Goal: Information Seeking & Learning: Learn about a topic

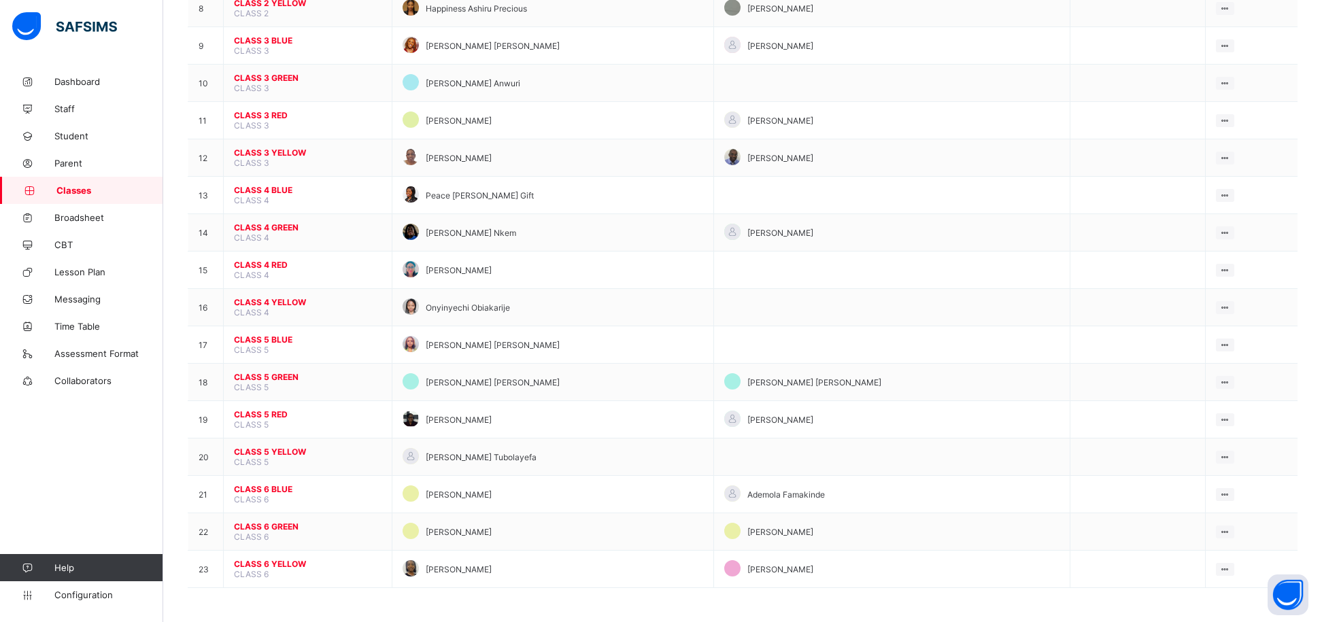
scroll to position [441, 0]
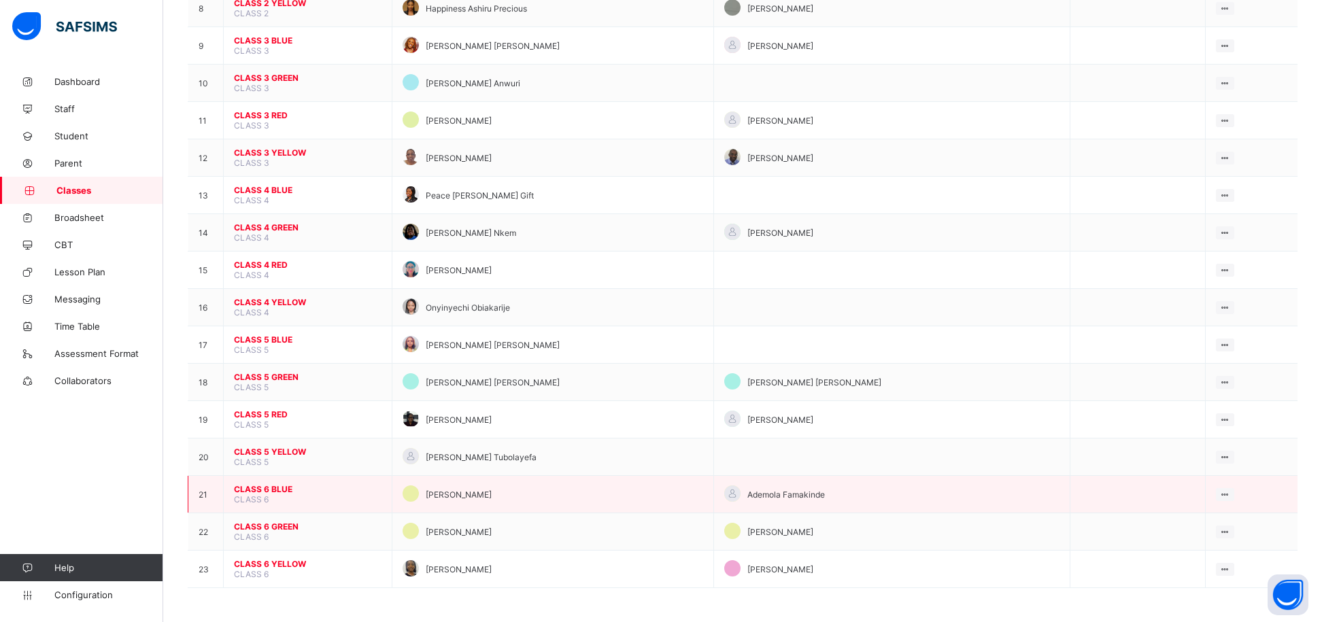
click at [261, 484] on span "CLASS 6 BLUE" at bounding box center [308, 489] width 148 height 10
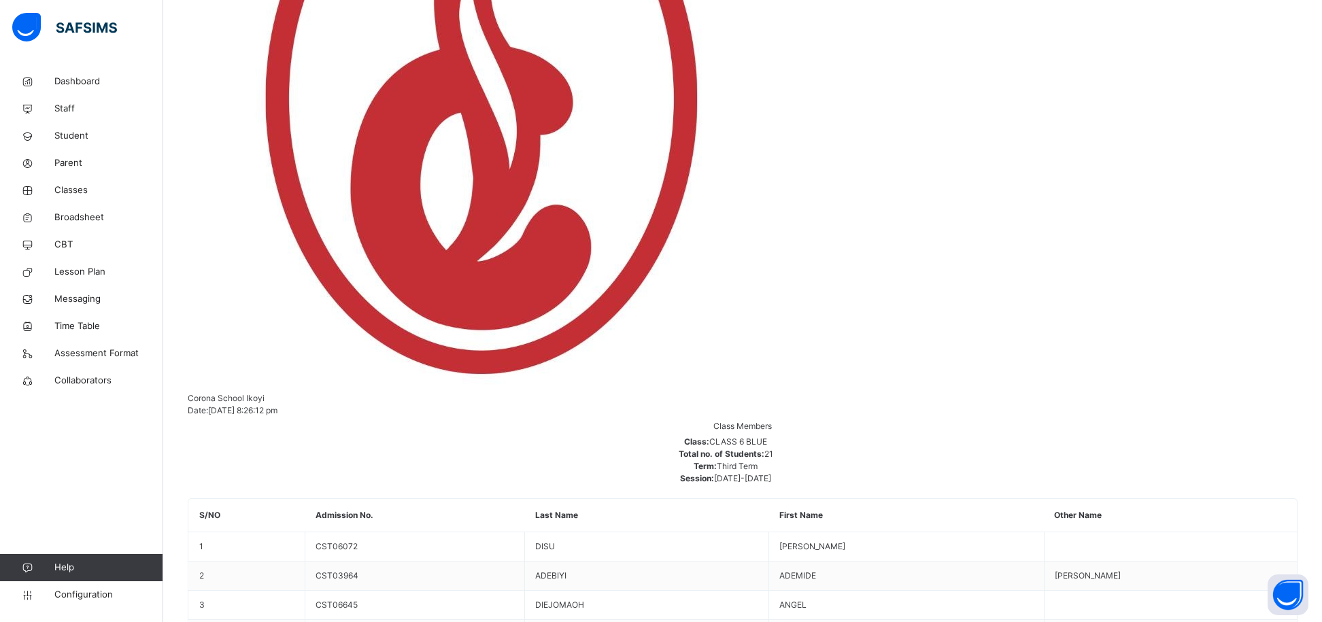
scroll to position [551, 0]
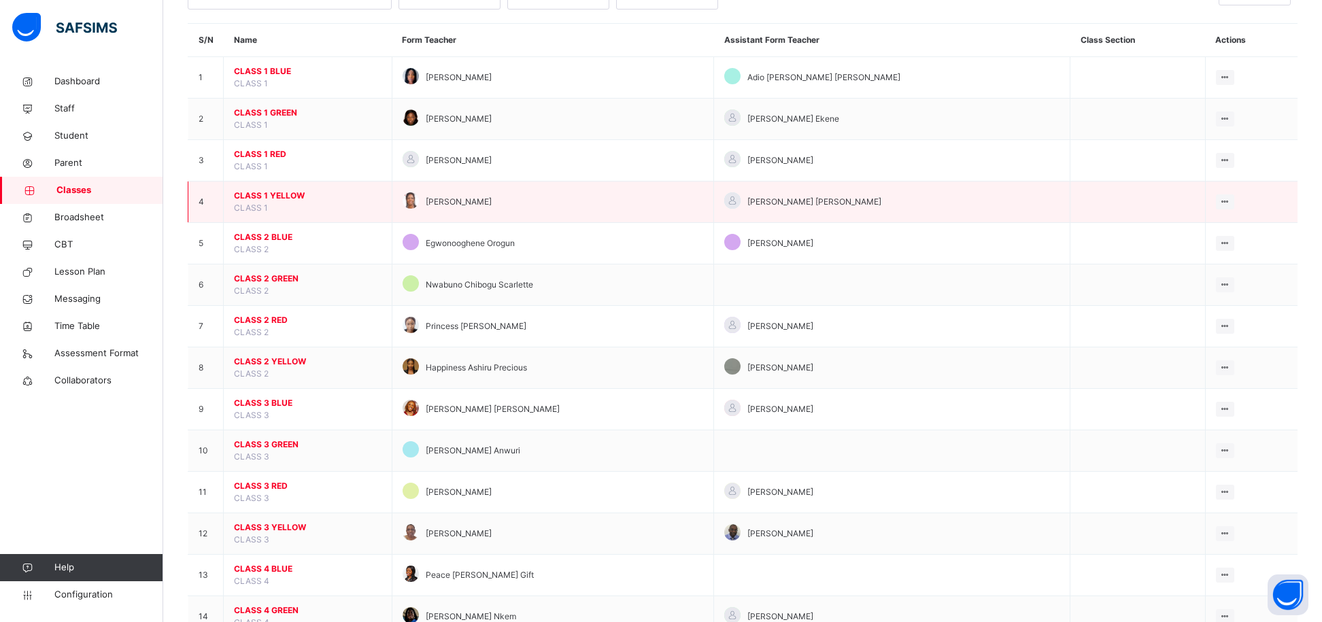
scroll to position [112, 0]
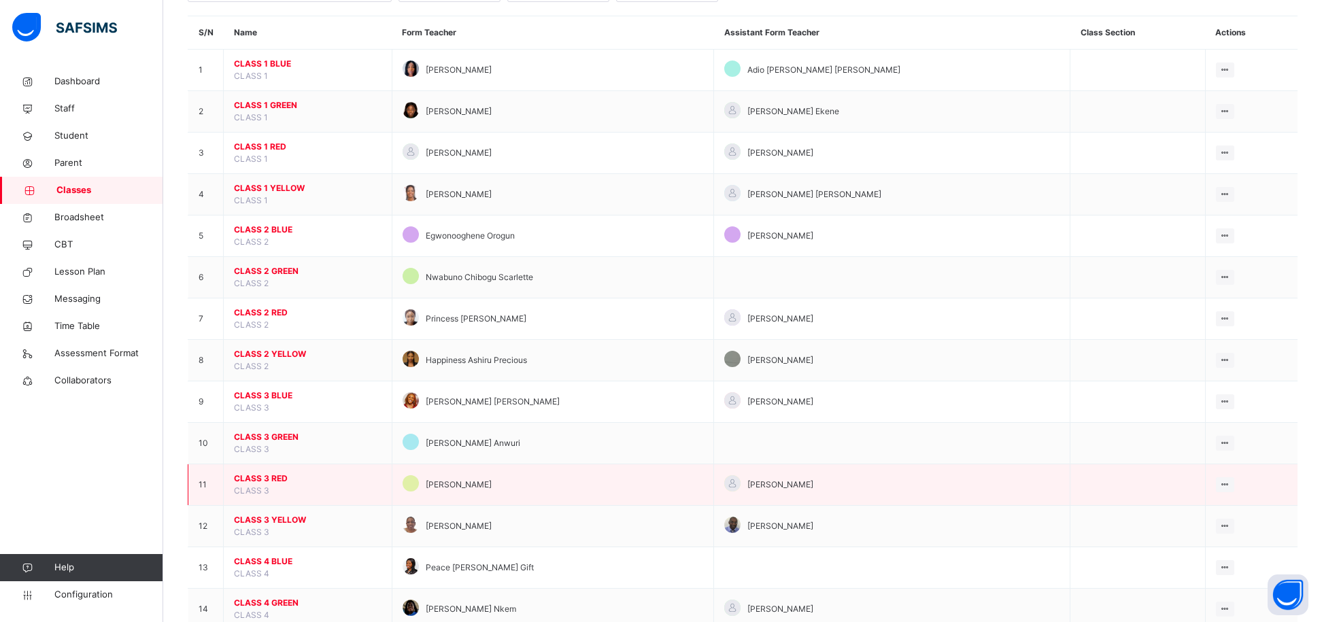
click at [260, 482] on span "CLASS 3 RED" at bounding box center [308, 479] width 148 height 12
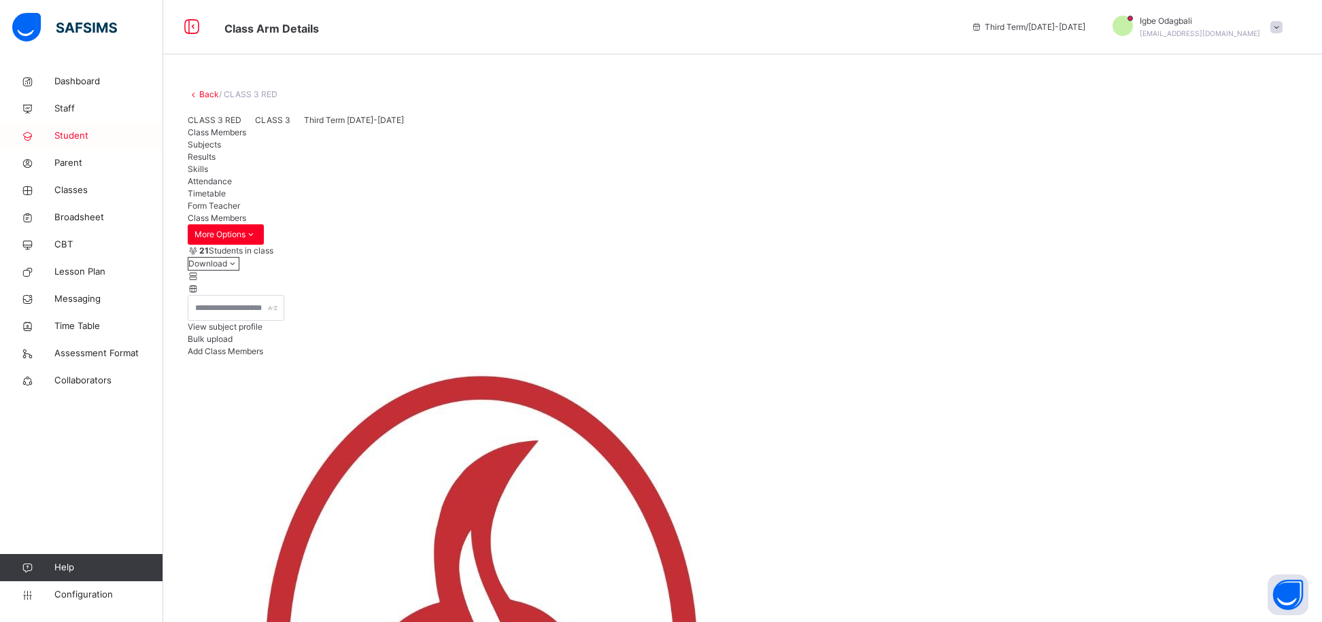
click at [95, 137] on span "Student" at bounding box center [108, 136] width 109 height 14
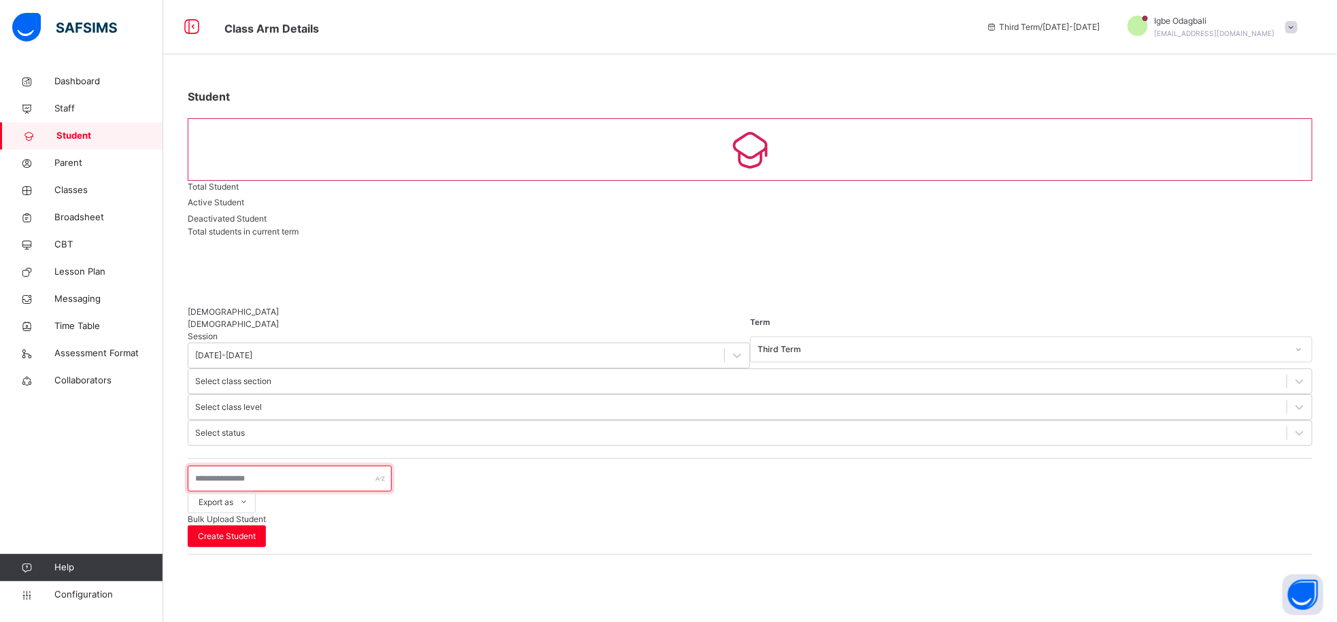
click at [292, 466] on input "text" at bounding box center [290, 479] width 204 height 26
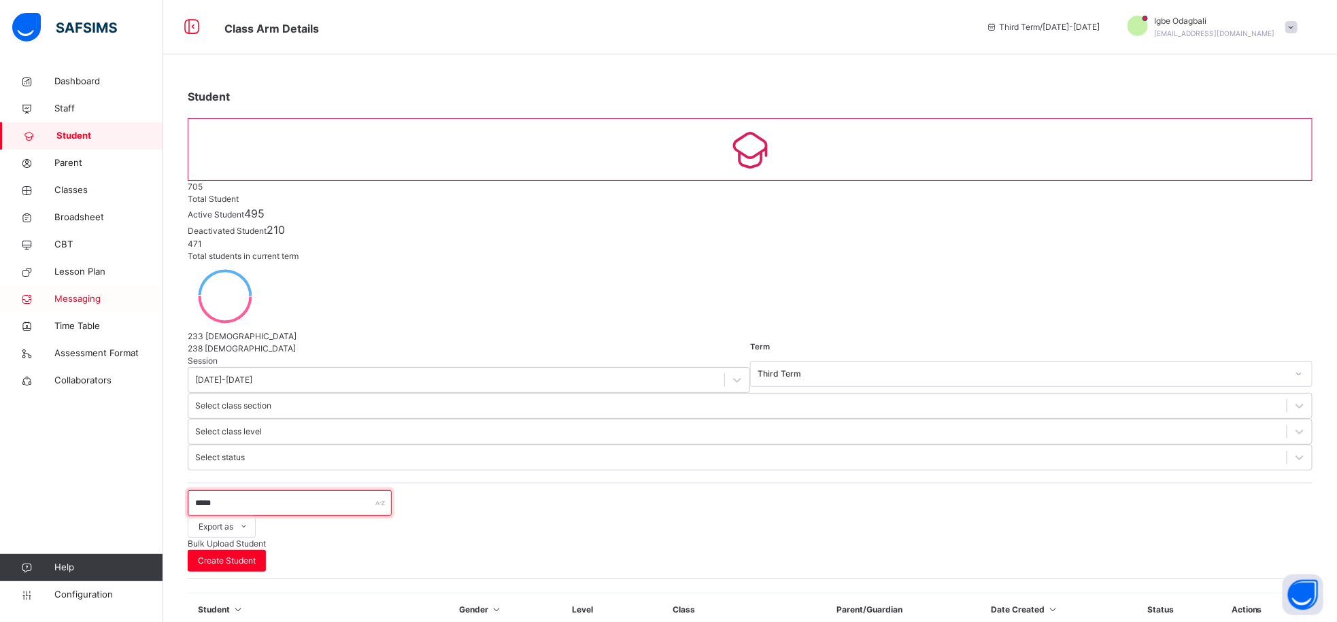
drag, startPoint x: 239, startPoint y: 300, endPoint x: 159, endPoint y: 296, distance: 80.3
click at [159, 296] on div "Class Arm Details Third Term / 2024-2025 Igbe Odagbali igbe.odagbali@coronascho…" at bounding box center [668, 391] width 1337 height 783
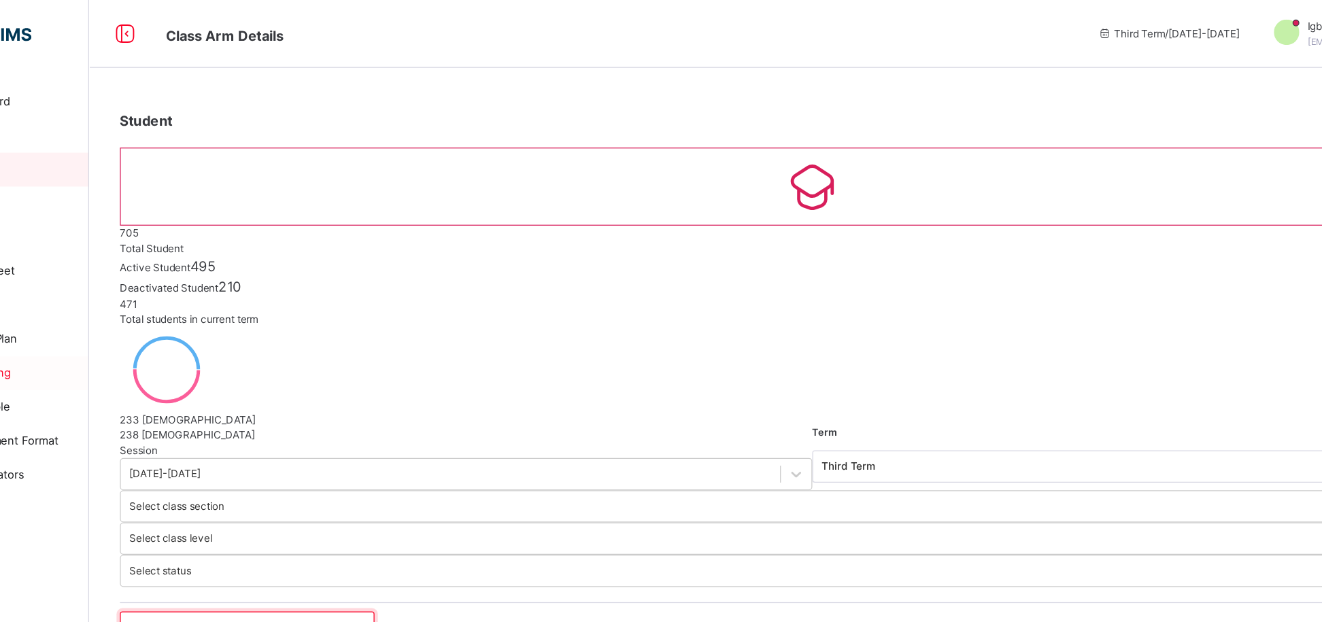
drag, startPoint x: 260, startPoint y: 304, endPoint x: 105, endPoint y: 296, distance: 155.3
click at [105, 296] on div "Class Arm Details Third Term / 2024-2025 Igbe Odagbali igbe.odagbali@coronascho…" at bounding box center [661, 516] width 1322 height 1032
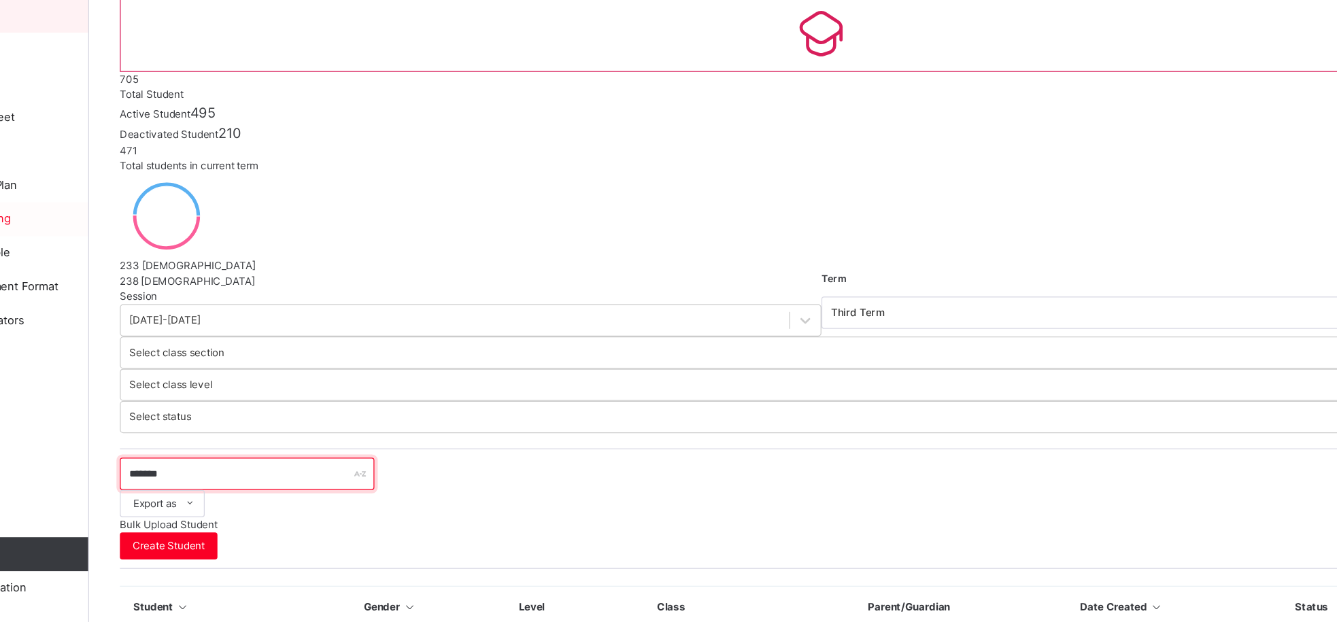
drag, startPoint x: 268, startPoint y: 311, endPoint x: 158, endPoint y: 288, distance: 112.6
click at [158, 288] on div "Class Arm Details Third Term / 2024-2025 Igbe Odagbali igbe.odagbali@coronascho…" at bounding box center [668, 370] width 1337 height 741
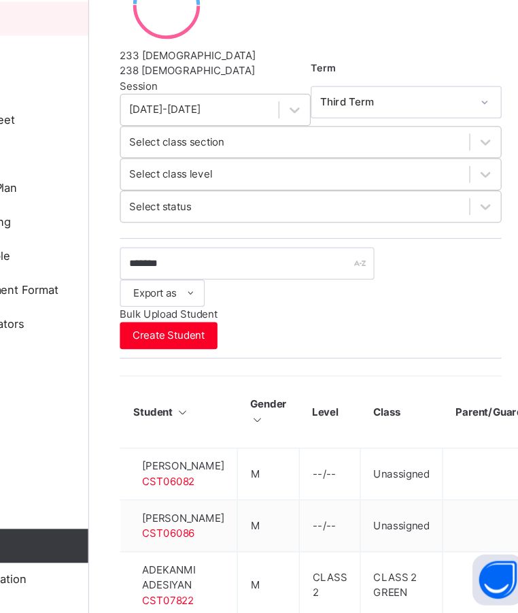
scroll to position [173, 0]
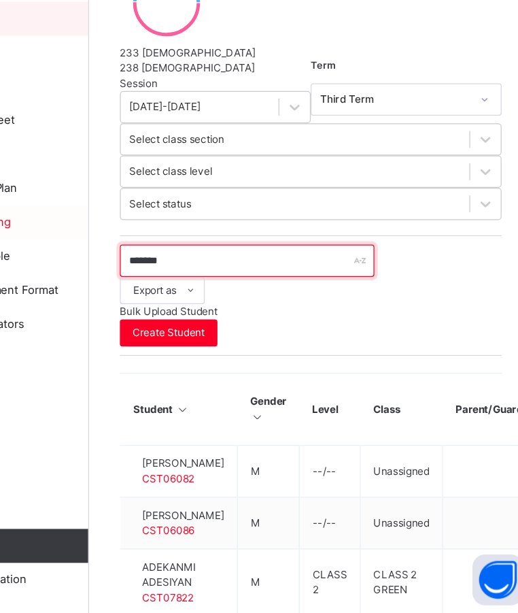
drag, startPoint x: 260, startPoint y: 299, endPoint x: 162, endPoint y: 287, distance: 99.4
click at [162, 287] on div "Class Arm Details Third Term / 2024-2025 Igbe Odagbali igbe.odagbali@coronascho…" at bounding box center [259, 323] width 518 height 993
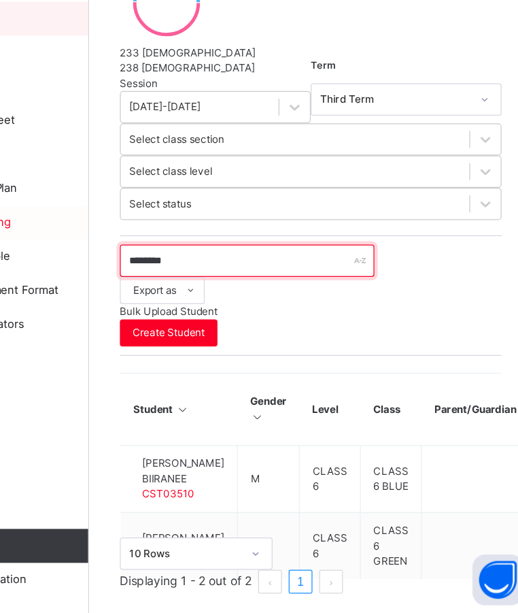
drag, startPoint x: 243, startPoint y: 294, endPoint x: 149, endPoint y: 305, distance: 95.1
click at [149, 305] on div "Class Arm Details Third Term / 2024-2025 Igbe Odagbali igbe.odagbali@coronascho…" at bounding box center [259, 222] width 518 height 790
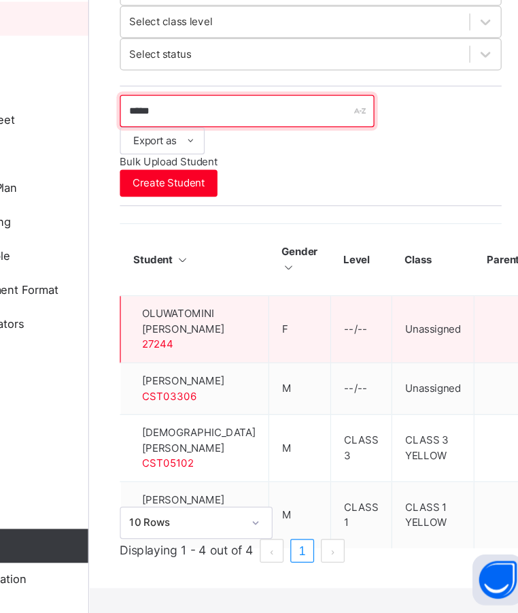
scroll to position [295, 0]
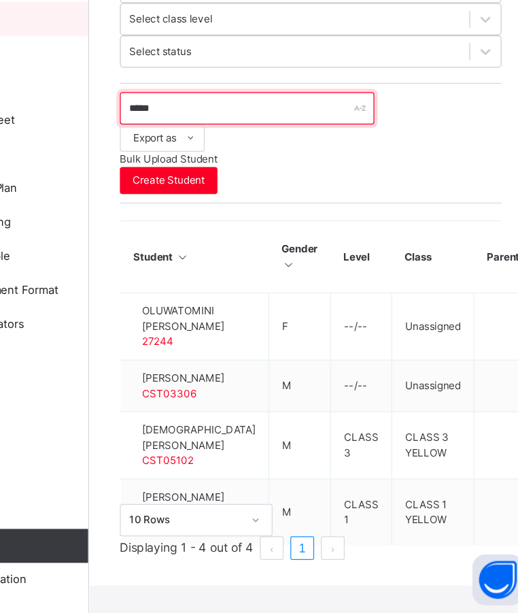
drag, startPoint x: 246, startPoint y: 176, endPoint x: 174, endPoint y: 173, distance: 72.1
click at [174, 173] on div "Student 705 Total Student Active Student 495 Deactivated Student 210 471 Total …" at bounding box center [340, 181] width 355 height 817
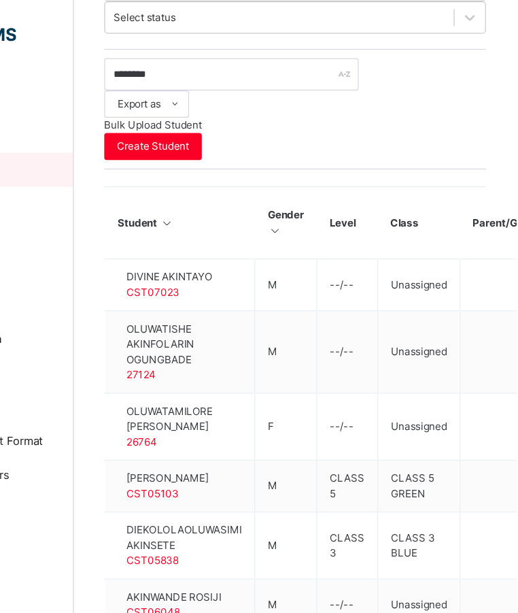
scroll to position [443, 0]
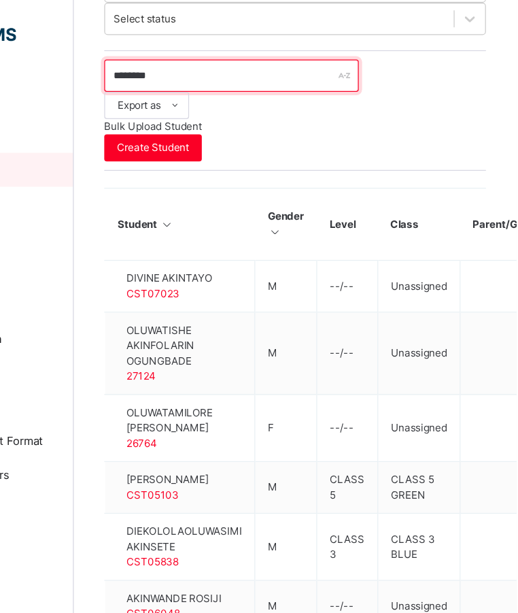
drag, startPoint x: 175, startPoint y: 39, endPoint x: 154, endPoint y: 35, distance: 21.6
click at [154, 35] on div "Class Arm Details Third Term / 2024-2025 Igbe Odagbali igbe.odagbali@coronascho…" at bounding box center [259, 142] width 518 height 1171
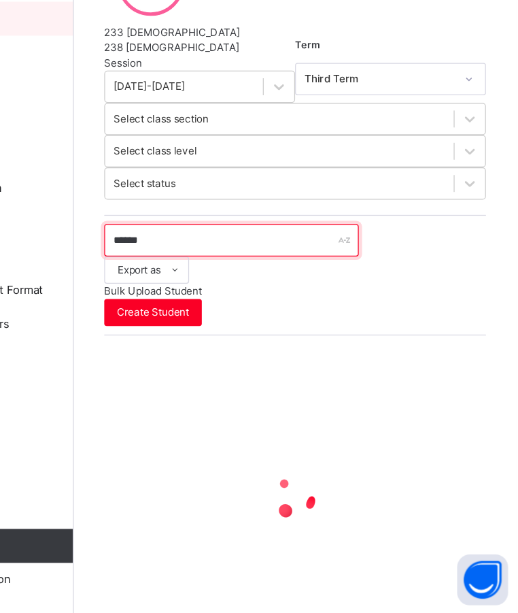
scroll to position [120, 0]
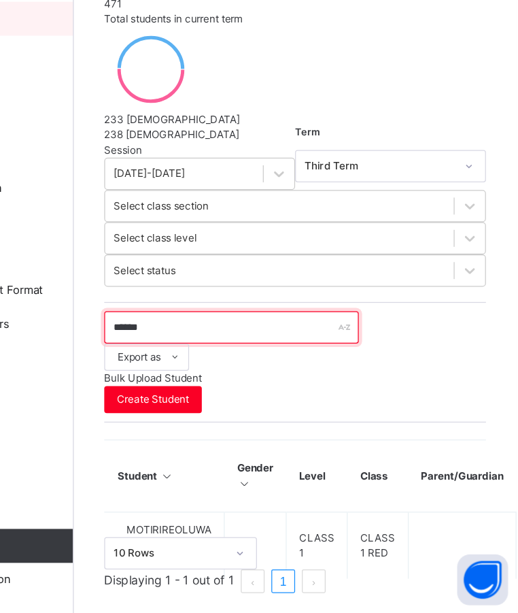
drag, startPoint x: 243, startPoint y: 360, endPoint x: 173, endPoint y: 339, distance: 72.3
click at [173, 339] on div "Student 705 Total Student Active Student 495 Deactivated Student 210 471 Total …" at bounding box center [340, 282] width 355 height 668
click at [234, 371] on input "******" at bounding box center [290, 384] width 204 height 26
drag, startPoint x: 234, startPoint y: 355, endPoint x: 135, endPoint y: 347, distance: 98.9
click at [135, 347] on div "Class Arm Details Third Term / 2024-2025 Igbe Odagbali igbe.odagbali@coronascho…" at bounding box center [259, 248] width 518 height 736
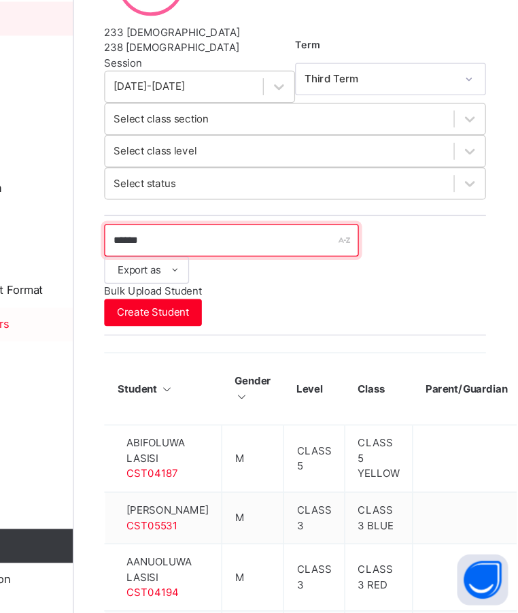
scroll to position [282, 0]
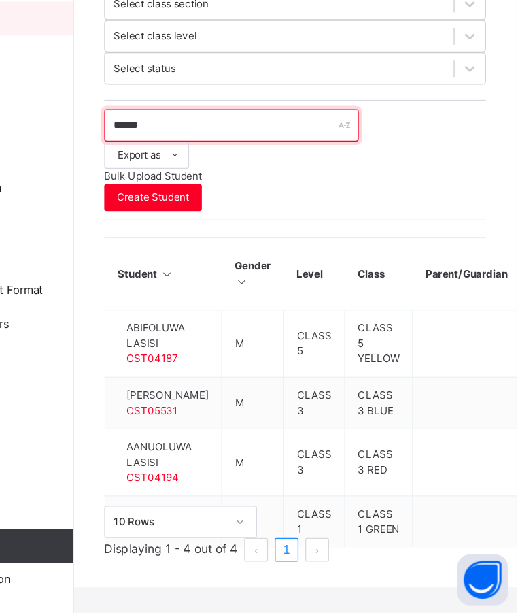
drag, startPoint x: 249, startPoint y: 188, endPoint x: 164, endPoint y: 186, distance: 85.0
click at [164, 186] on div "Student 705 Total Student Active Student 495 Deactivated Student 210 471 Total …" at bounding box center [340, 188] width 355 height 805
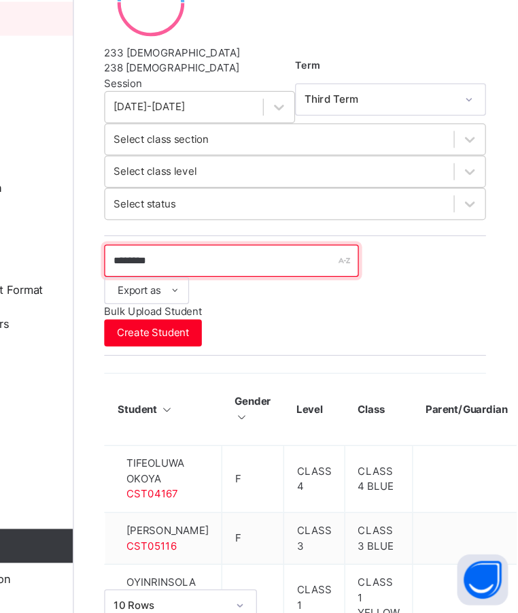
scroll to position [228, 0]
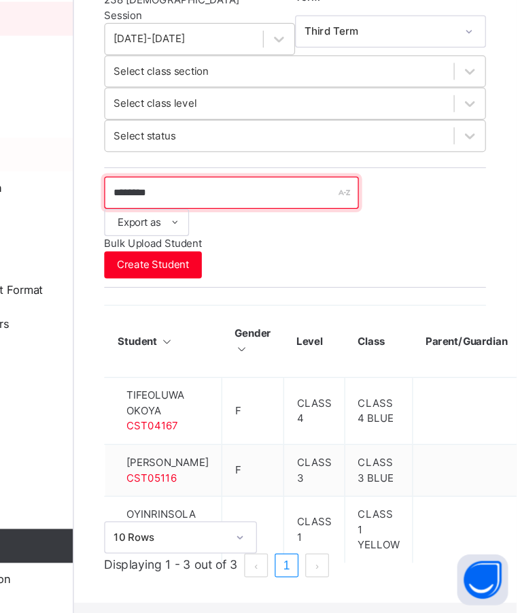
drag, startPoint x: 252, startPoint y: 248, endPoint x: 126, endPoint y: 256, distance: 126.8
click at [126, 256] on div "Class Arm Details Third Term / 2024-2025 Igbe Odagbali igbe.odagbali@coronascho…" at bounding box center [259, 188] width 518 height 832
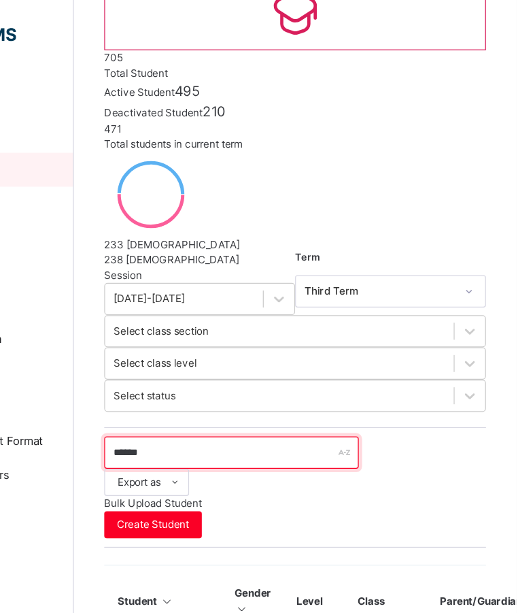
scroll to position [127, 0]
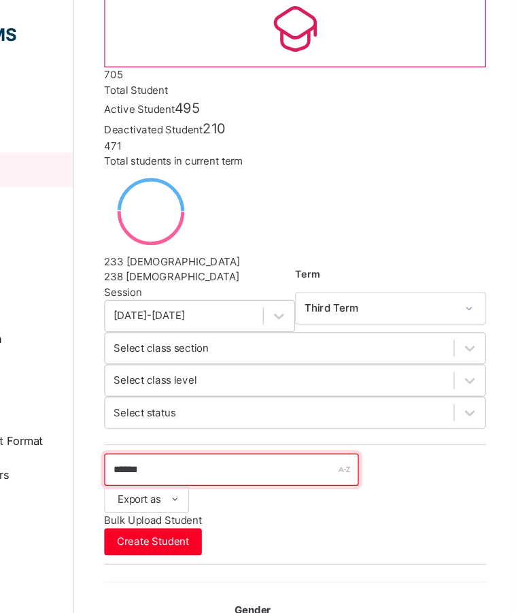
drag, startPoint x: 240, startPoint y: 347, endPoint x: 179, endPoint y: 343, distance: 61.3
click at [179, 343] on div "Student 705 Total Student Active Student 495 Deactivated Student 210 471 Total …" at bounding box center [340, 474] width 355 height 1066
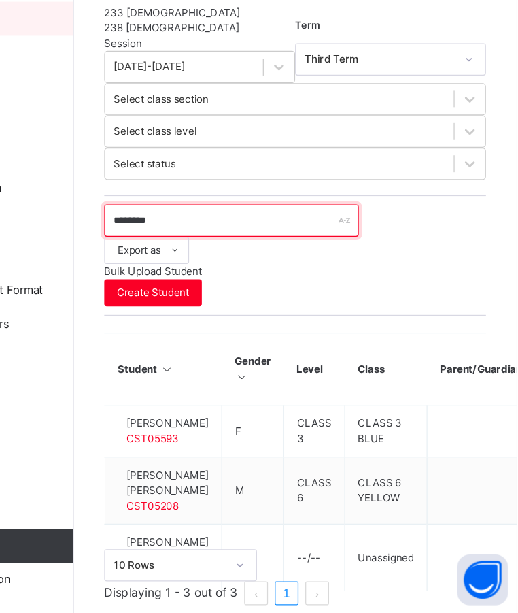
scroll to position [252, 0]
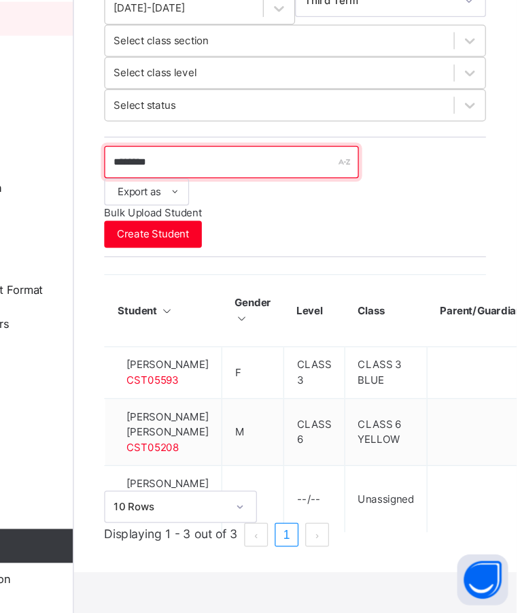
type input "********"
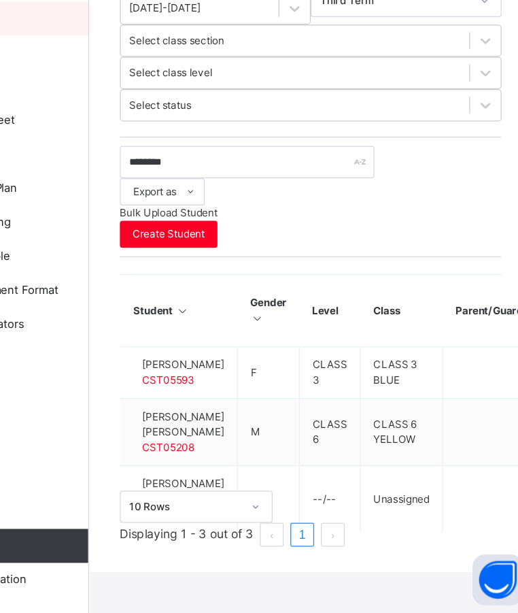
drag, startPoint x: 92, startPoint y: 458, endPoint x: 125, endPoint y: 449, distance: 34.0
click at [125, 449] on div "Dashboard Staff Student Parent Classes Broadsheet CBT Lesson Plan Messaging Tim…" at bounding box center [81, 333] width 163 height 558
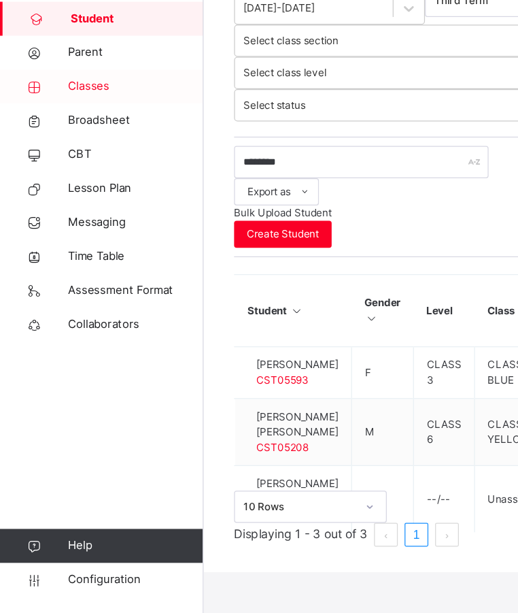
click at [65, 201] on link "Classes" at bounding box center [81, 190] width 163 height 27
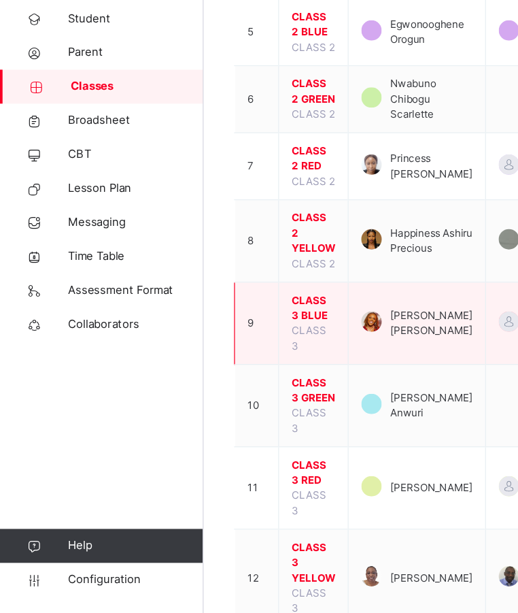
scroll to position [303, 0]
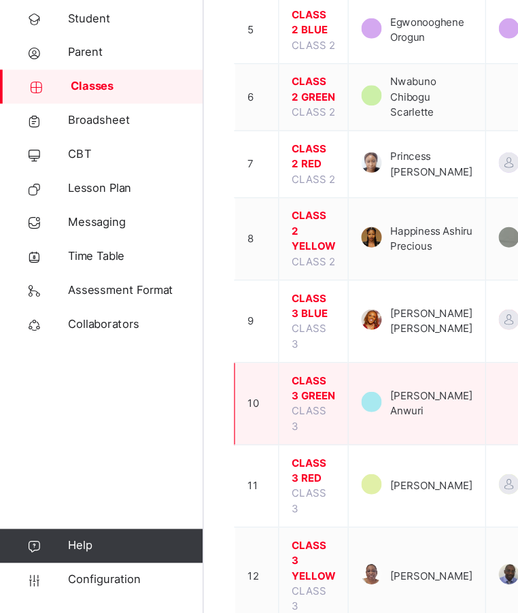
click at [245, 444] on span "CLASS 3 GREEN" at bounding box center [251, 432] width 35 height 24
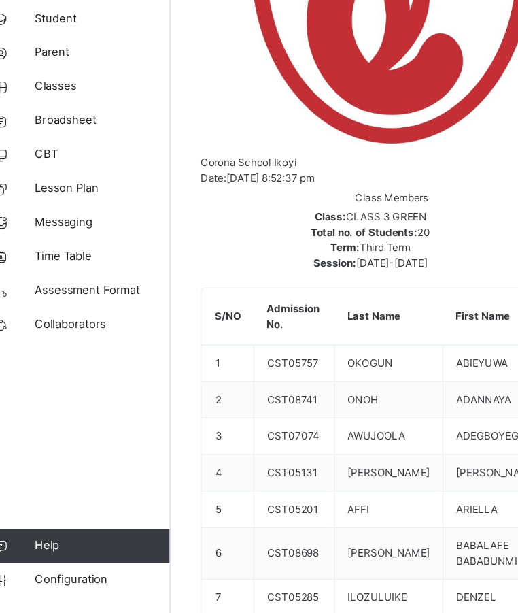
scroll to position [429, 0]
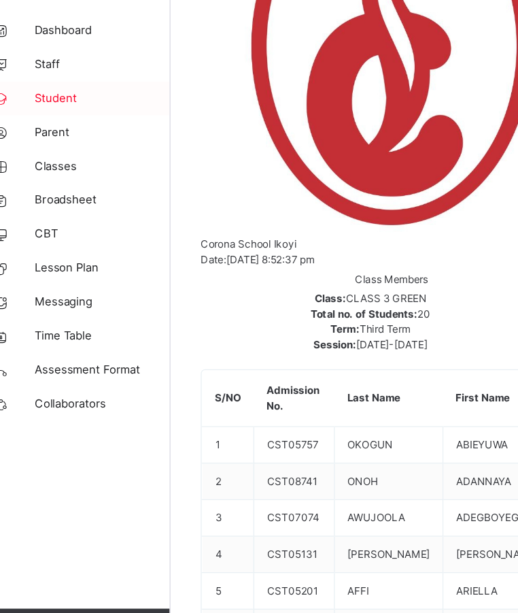
click at [72, 131] on span "Student" at bounding box center [108, 136] width 109 height 14
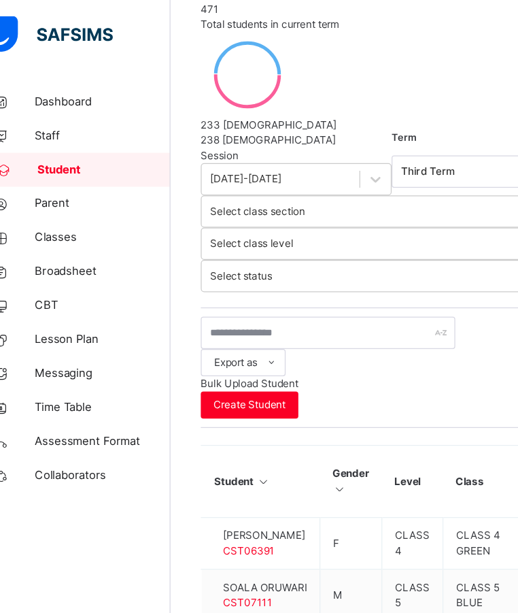
scroll to position [233, 0]
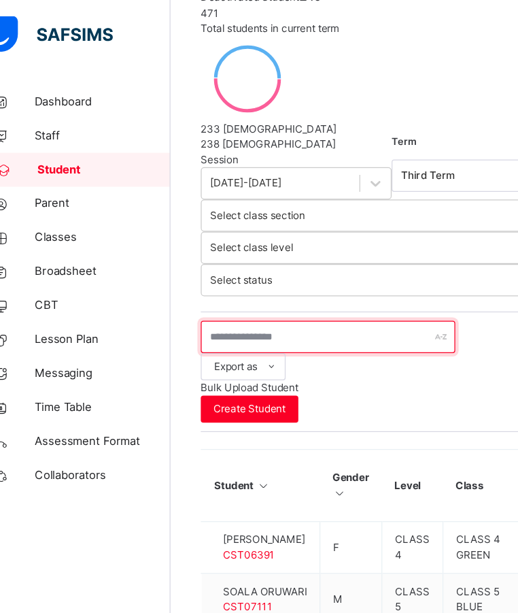
drag, startPoint x: 240, startPoint y: 241, endPoint x: 190, endPoint y: 229, distance: 51.0
click at [190, 257] on input "text" at bounding box center [290, 270] width 204 height 26
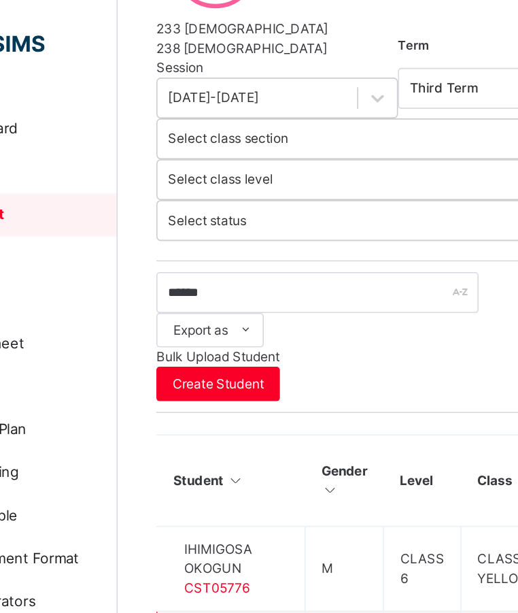
scroll to position [317, 0]
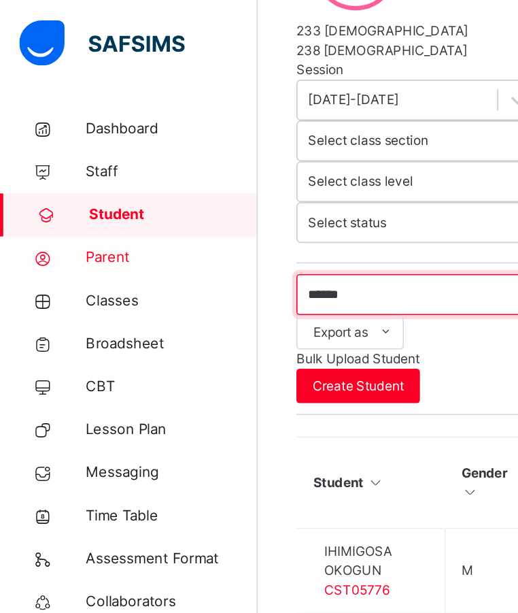
drag, startPoint x: 230, startPoint y: 153, endPoint x: 145, endPoint y: 151, distance: 85.0
click at [145, 151] on div "Class Arm Details Third Term / 2024-2025 Igbe Odagbali igbe.odagbali@coronascho…" at bounding box center [259, 268] width 518 height 1171
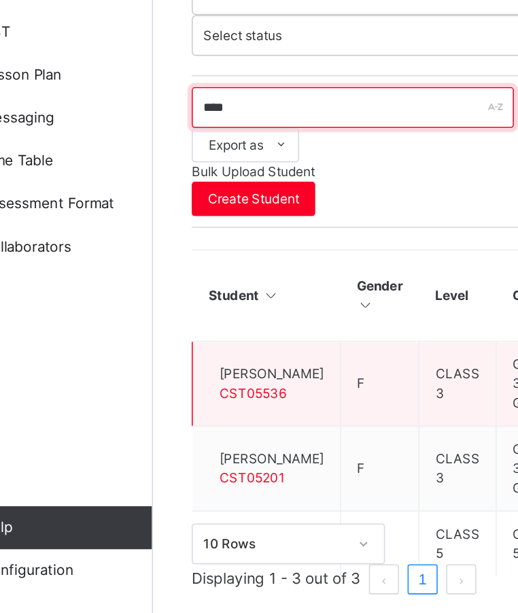
scroll to position [227, 0]
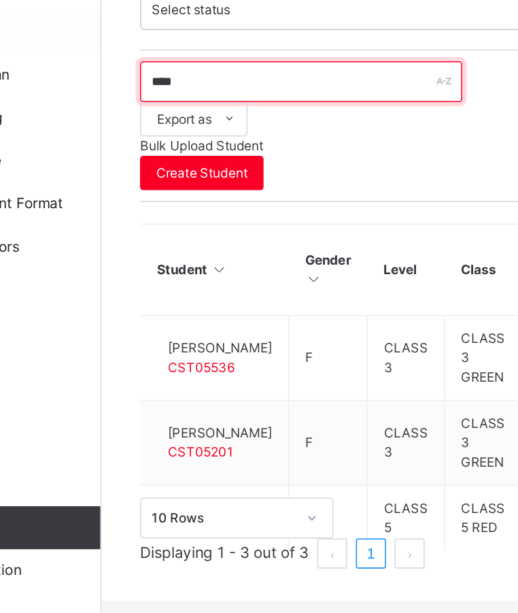
drag, startPoint x: 220, startPoint y: 251, endPoint x: 160, endPoint y: 248, distance: 60.6
click at [160, 248] on div "Class Arm Details Third Term / 2024-2025 Igbe Odagbali igbe.odagbali@coronascho…" at bounding box center [259, 189] width 518 height 832
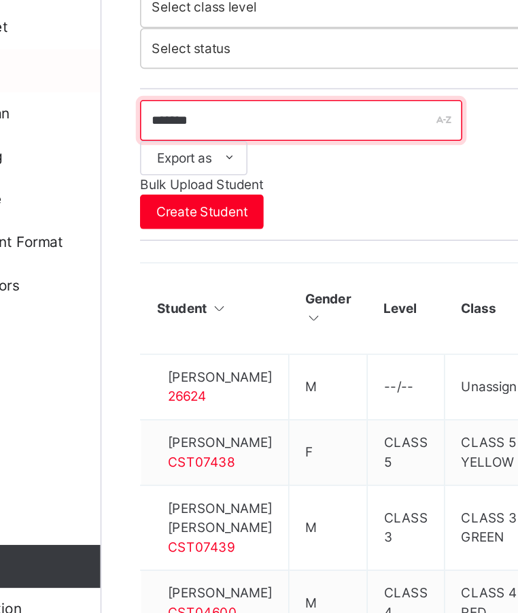
drag, startPoint x: 228, startPoint y: 250, endPoint x: 146, endPoint y: 248, distance: 82.3
click at [146, 248] on div "Class Arm Details Third Term / 2024-2025 Igbe Odagbali igbe.odagbali@coronascho…" at bounding box center [259, 346] width 518 height 1146
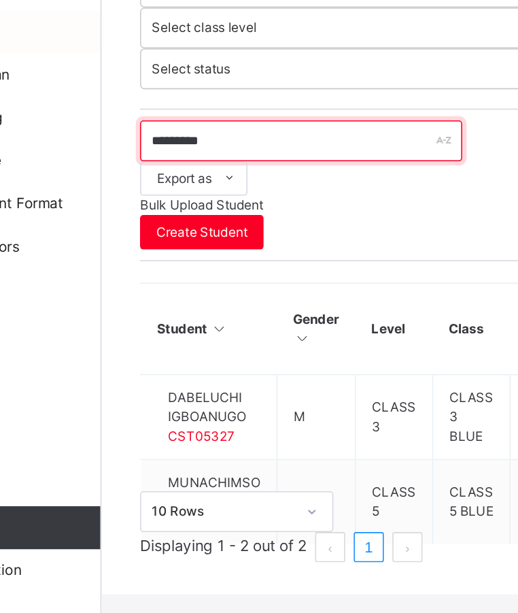
scroll to position [173, 0]
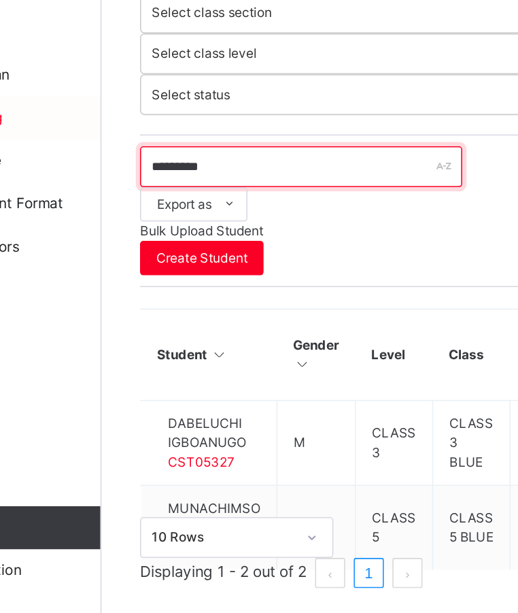
drag, startPoint x: 245, startPoint y: 301, endPoint x: 146, endPoint y: 299, distance: 99.3
click at [146, 299] on div "Class Arm Details Third Term / 2024-2025 Igbe Odagbali igbe.odagbali@coronascho…" at bounding box center [259, 222] width 518 height 790
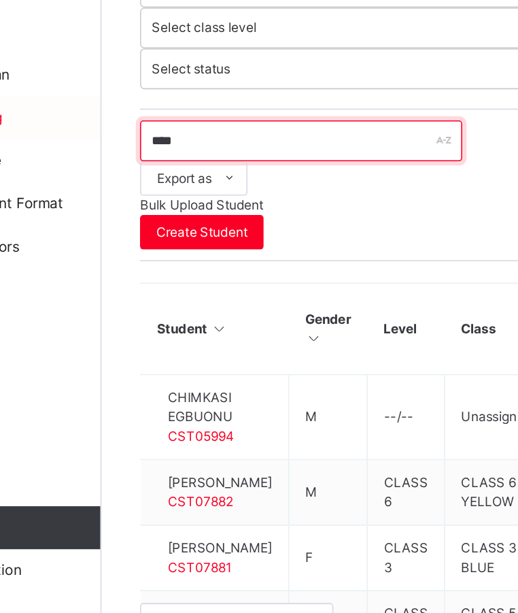
scroll to position [203, 0]
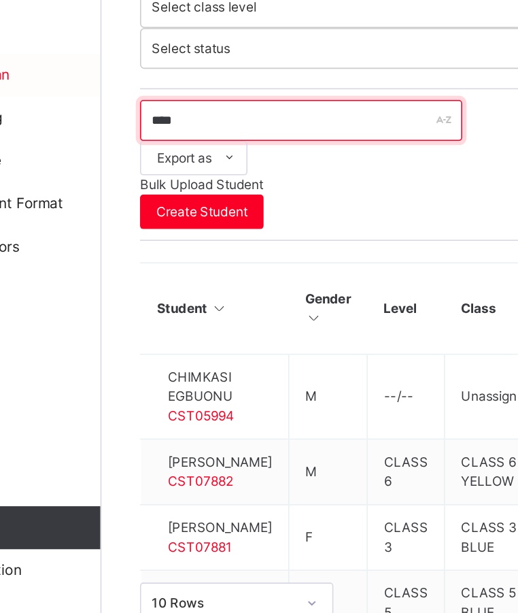
drag, startPoint x: 231, startPoint y: 273, endPoint x: 143, endPoint y: 278, distance: 87.9
click at [143, 278] on div "Class Arm Details Third Term / 2024-2025 Igbe Odagbali igbe.odagbali@coronascho…" at bounding box center [259, 227] width 518 height 861
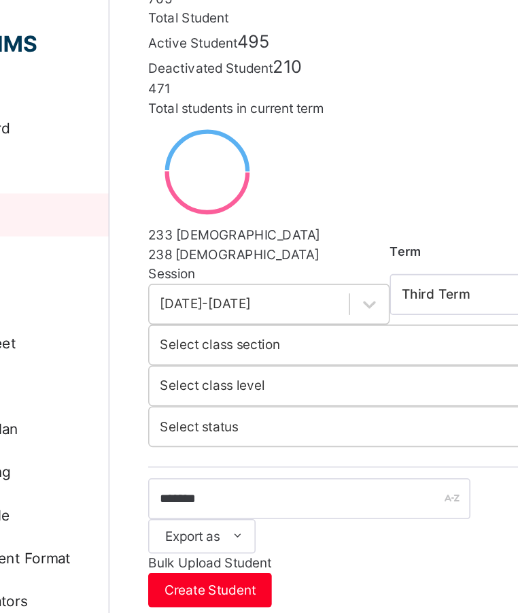
scroll to position [184, 0]
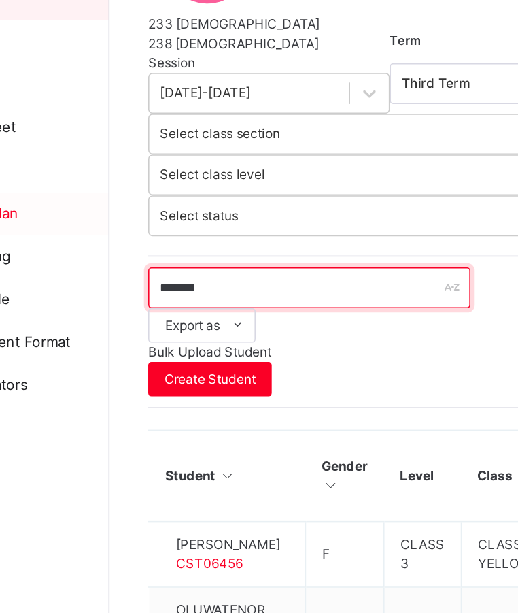
drag, startPoint x: 242, startPoint y: 289, endPoint x: 109, endPoint y: 277, distance: 133.1
click at [109, 277] on div "Class Arm Details Third Term / 2024-2025 Igbe Odagbali igbe.odagbali@coronascho…" at bounding box center [259, 380] width 518 height 1129
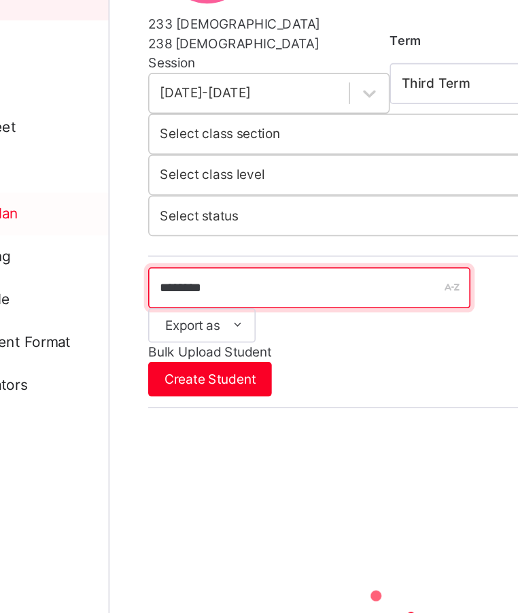
scroll to position [173, 0]
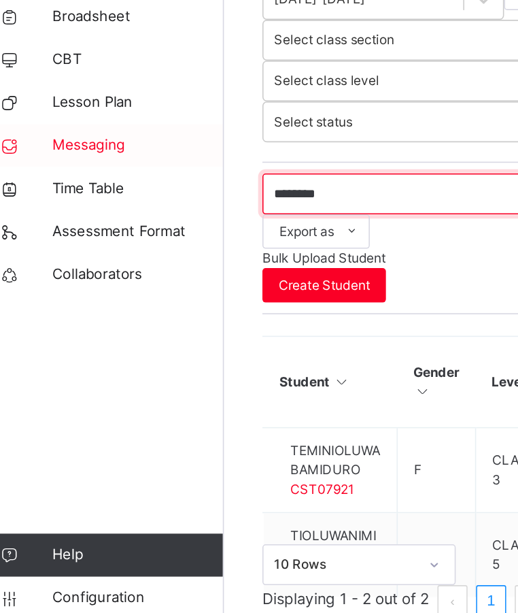
drag, startPoint x: 245, startPoint y: 297, endPoint x: 155, endPoint y: 292, distance: 89.9
click at [155, 292] on div "Class Arm Details Third Term / 2024-2025 Igbe Odagbali igbe.odagbali@coronascho…" at bounding box center [259, 222] width 518 height 790
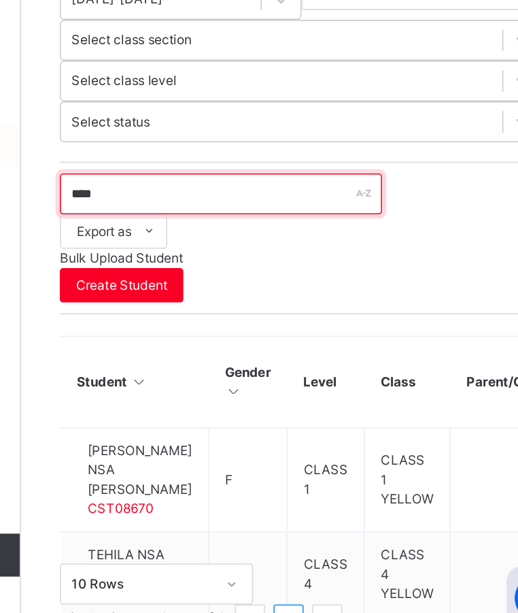
drag, startPoint x: 237, startPoint y: 298, endPoint x: 150, endPoint y: 301, distance: 87.1
click at [150, 301] on div "Class Arm Details Third Term / 2024-2025 Igbe Odagbali igbe.odagbali@coronascho…" at bounding box center [259, 228] width 518 height 802
click at [295, 317] on input "****" at bounding box center [290, 330] width 204 height 26
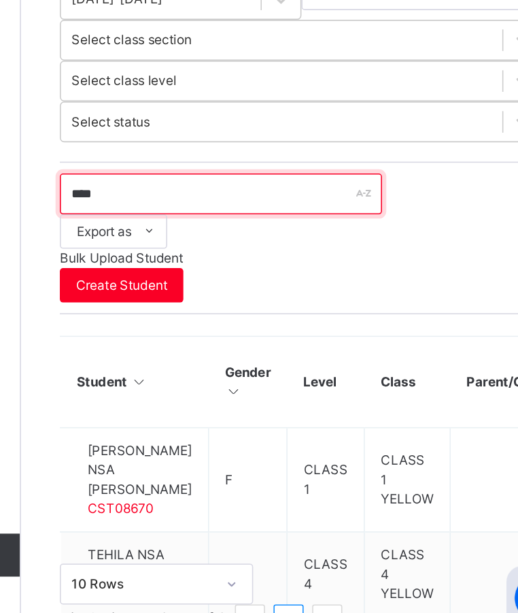
click at [295, 317] on input "****" at bounding box center [290, 330] width 204 height 26
click at [271, 317] on input "****" at bounding box center [290, 330] width 204 height 26
click at [207, 317] on input "****" at bounding box center [290, 330] width 204 height 26
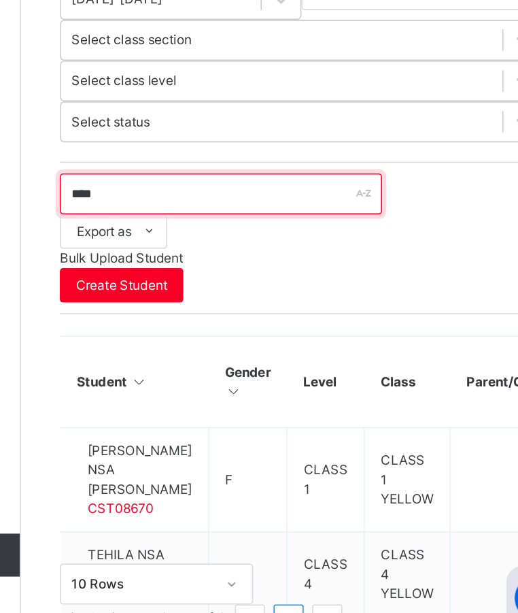
click at [207, 317] on input "****" at bounding box center [290, 330] width 204 height 26
type input "*"
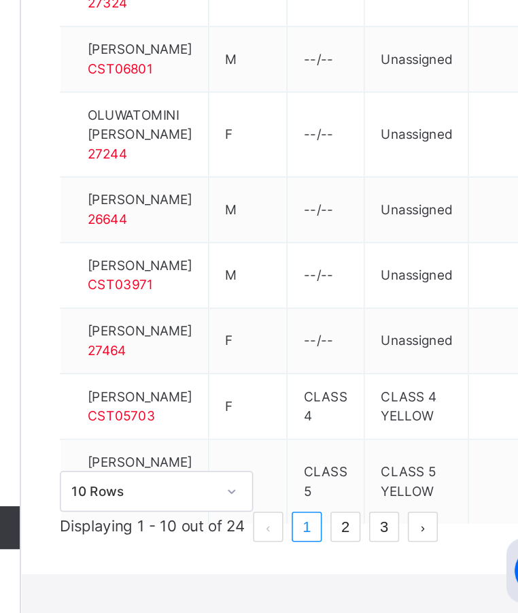
scroll to position [575, 0]
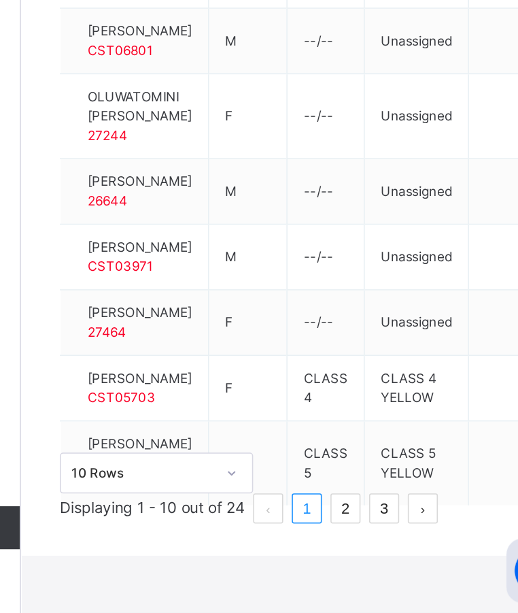
click at [282, 491] on td "OLUWATONI MACAULAY CST05703" at bounding box center [235, 469] width 94 height 41
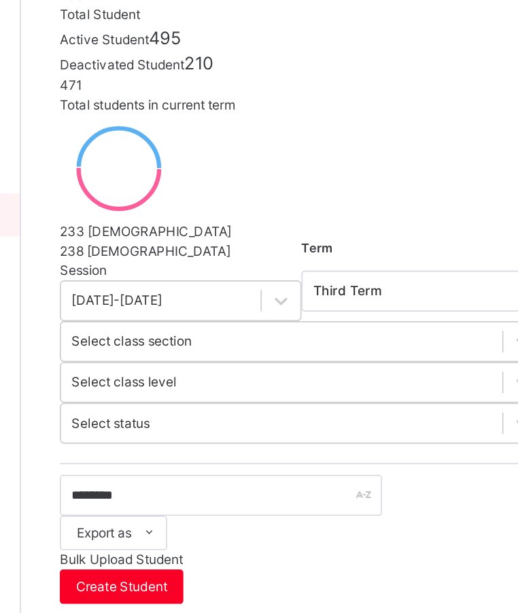
scroll to position [158, 0]
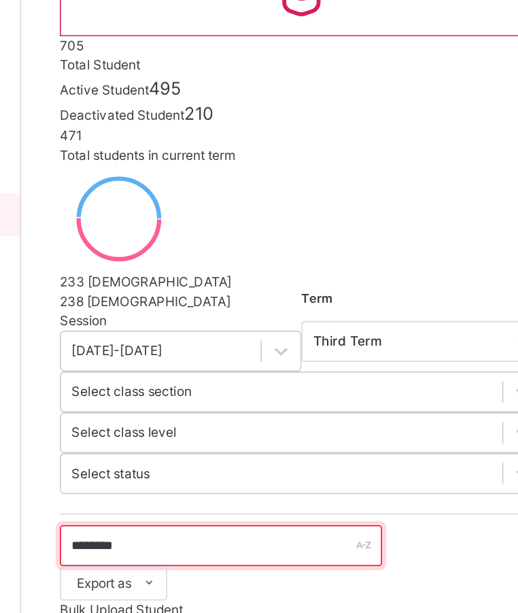
click at [252, 333] on input "********" at bounding box center [290, 346] width 204 height 26
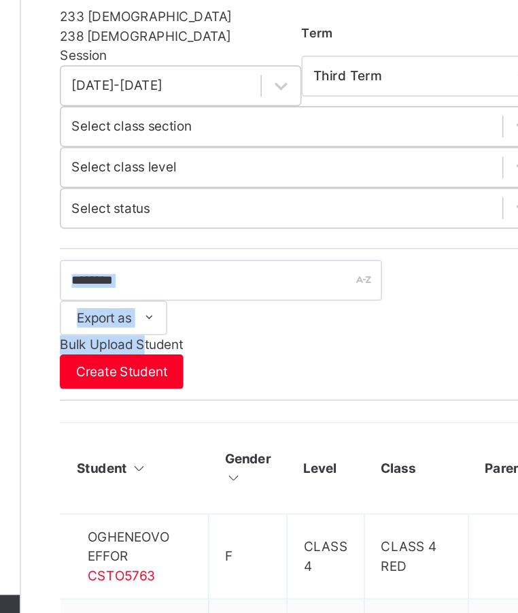
drag, startPoint x: 253, startPoint y: 350, endPoint x: 247, endPoint y: 312, distance: 37.9
click at [247, 333] on div "******** Export as Pdf Report Excel Report Excel Report (LMS) Bulk Upload Stude…" at bounding box center [341, 374] width 306 height 82
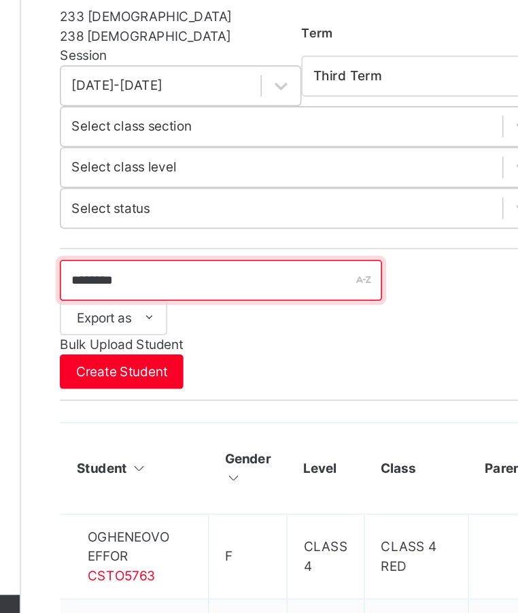
click at [233, 333] on input "********" at bounding box center [290, 346] width 204 height 26
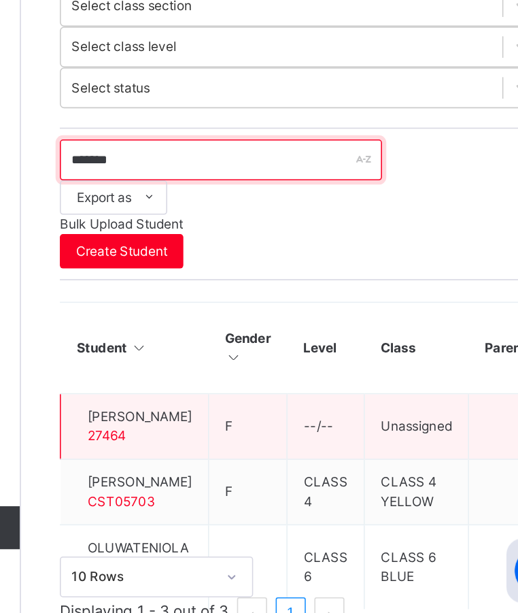
scroll to position [180, 0]
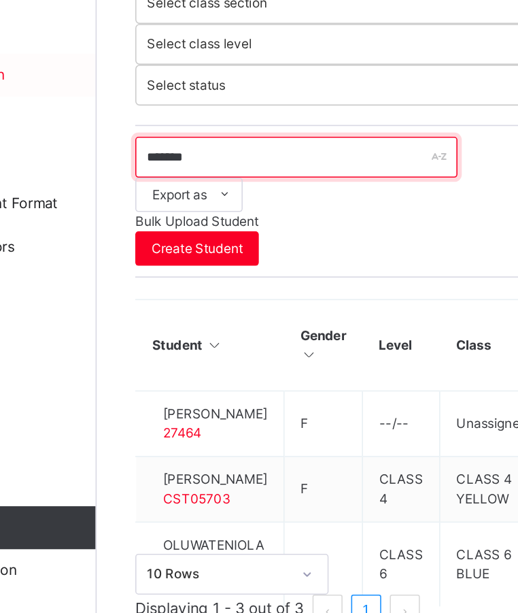
drag, startPoint x: 249, startPoint y: 300, endPoint x: 132, endPoint y: 279, distance: 118.8
click at [71, 279] on div "Class Arm Details Third Term / 2024-2025 Igbe Odagbali igbe.odagbali@coronascho…" at bounding box center [259, 229] width 518 height 819
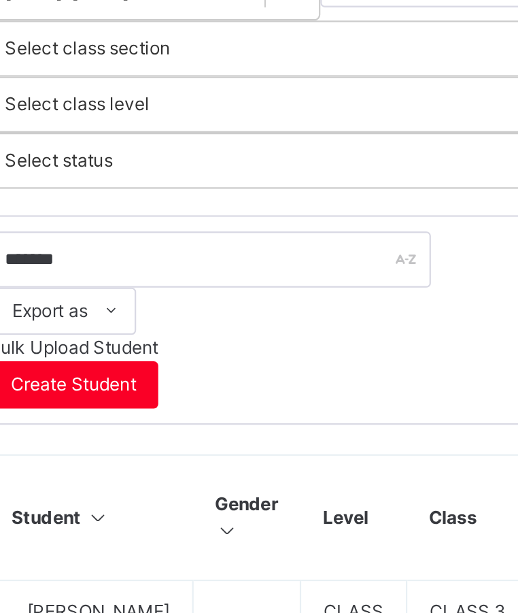
scroll to position [382, 0]
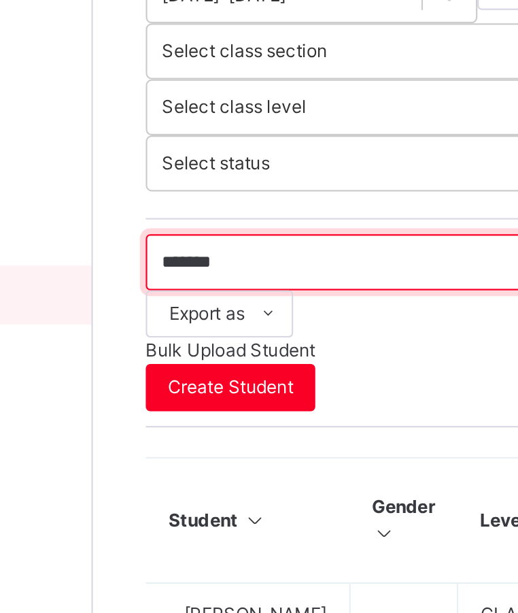
click at [241, 108] on input "*******" at bounding box center [290, 121] width 204 height 26
drag, startPoint x: 241, startPoint y: 90, endPoint x: 163, endPoint y: 108, distance: 80.2
click at [163, 108] on div "Class Arm Details Third Term / 2024-2025 Igbe Odagbali igbe.odagbali@coronascho…" at bounding box center [259, 203] width 518 height 1171
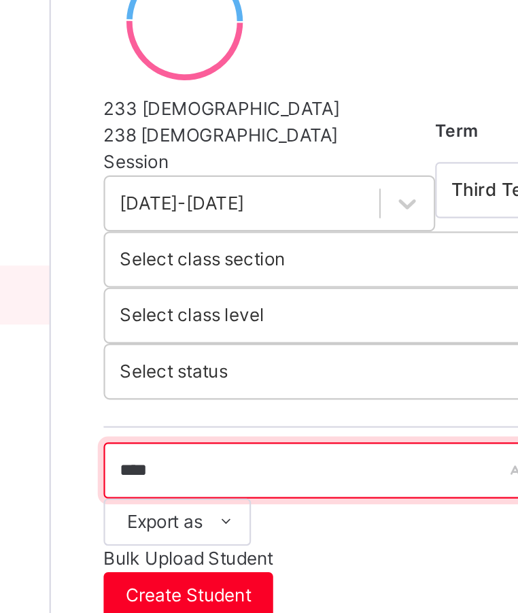
scroll to position [282, 0]
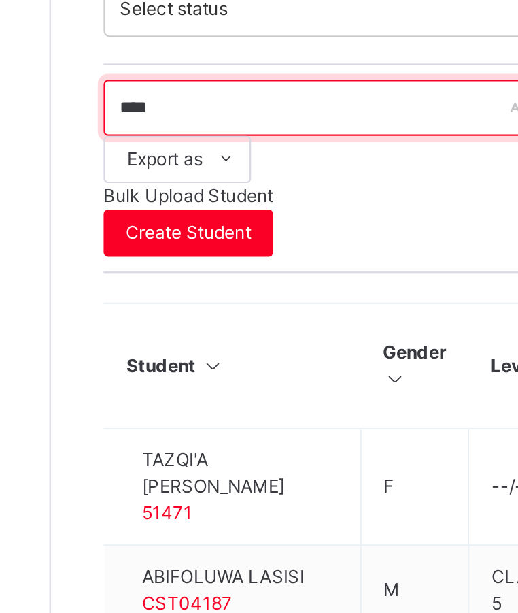
drag, startPoint x: 220, startPoint y: 197, endPoint x: 175, endPoint y: 194, distance: 45.0
click at [175, 194] on div "Student 705 Total Student Active Student 495 Deactivated Student 210 471 Total …" at bounding box center [340, 331] width 355 height 1091
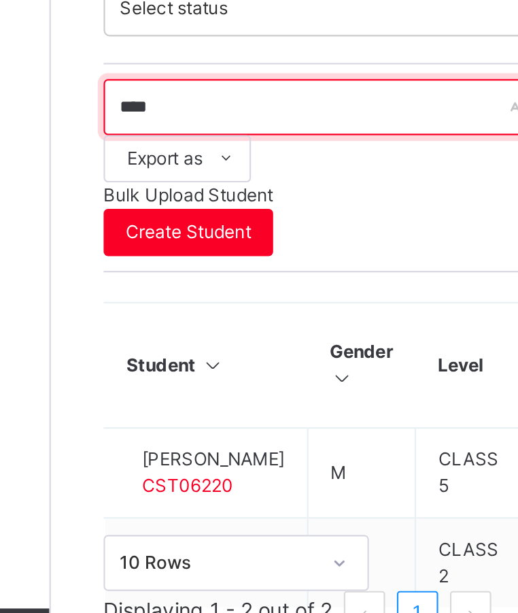
scroll to position [173, 0]
drag, startPoint x: 237, startPoint y: 307, endPoint x: 171, endPoint y: 301, distance: 66.2
click at [171, 301] on div "Student 705 Total Student Active Student 495 Deactivated Student 210 471 Total …" at bounding box center [340, 244] width 355 height 698
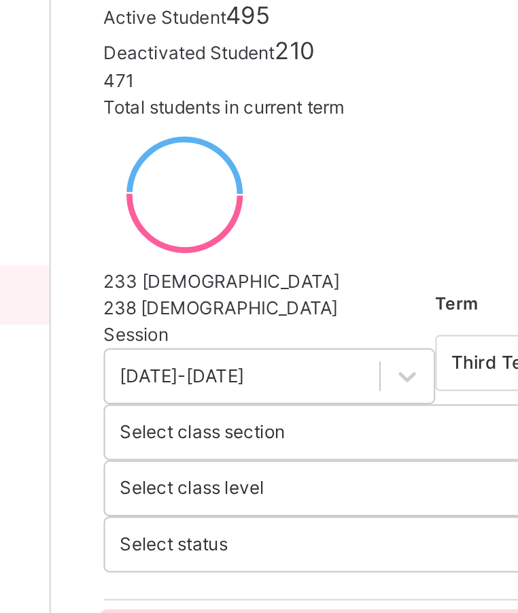
scroll to position [182, 0]
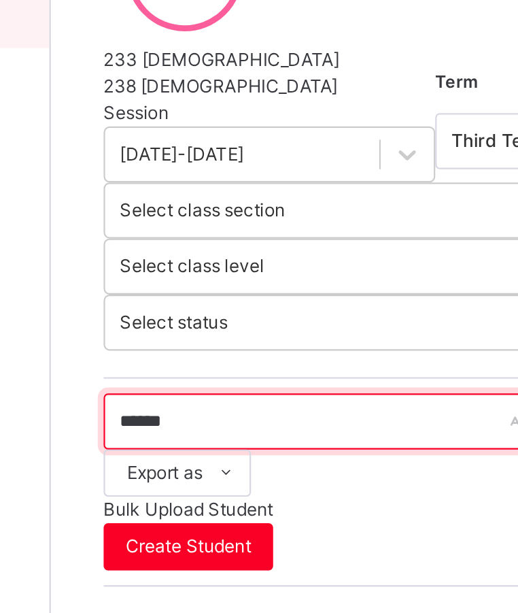
click at [226, 309] on input "******" at bounding box center [290, 322] width 204 height 26
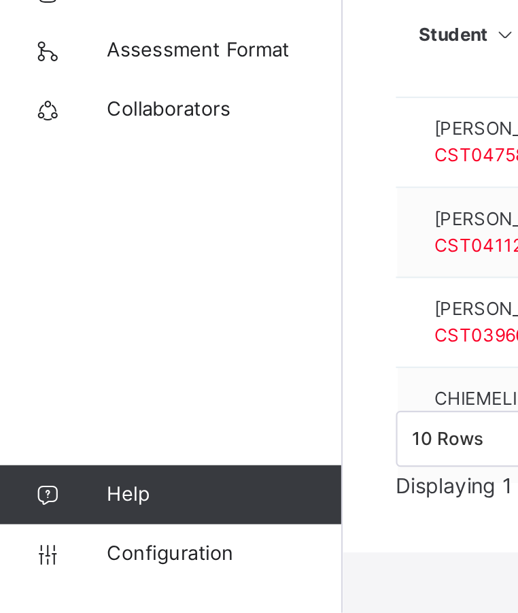
scroll to position [273, 0]
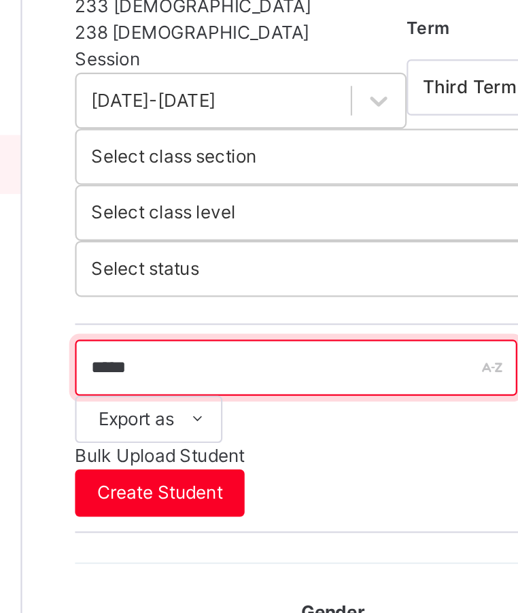
drag, startPoint x: 233, startPoint y: 201, endPoint x: 185, endPoint y: 199, distance: 48.3
click at [185, 199] on div "Student 705 Total Student Active Student 495 Deactivated Student 210 471 Total …" at bounding box center [340, 191] width 355 height 793
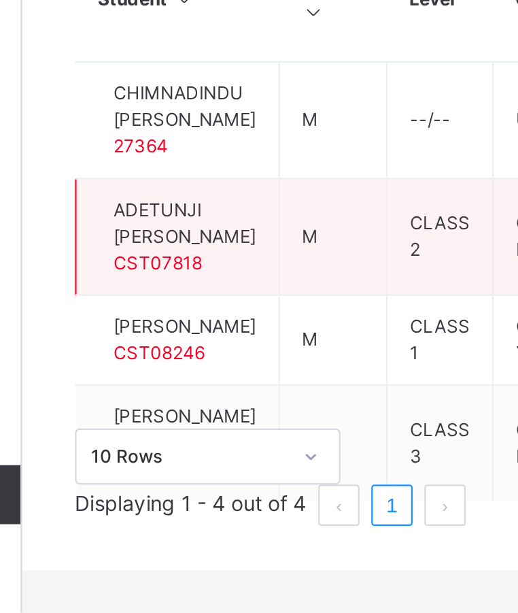
scroll to position [290, 0]
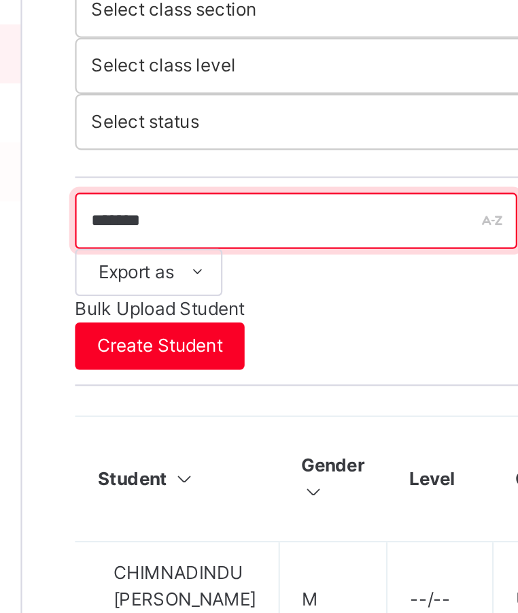
drag, startPoint x: 237, startPoint y: 177, endPoint x: 156, endPoint y: 184, distance: 81.3
click at [156, 184] on div "Class Arm Details Third Term / 2024-2025 Igbe Odagbali igbe.odagbali@coronascho…" at bounding box center [259, 152] width 518 height 885
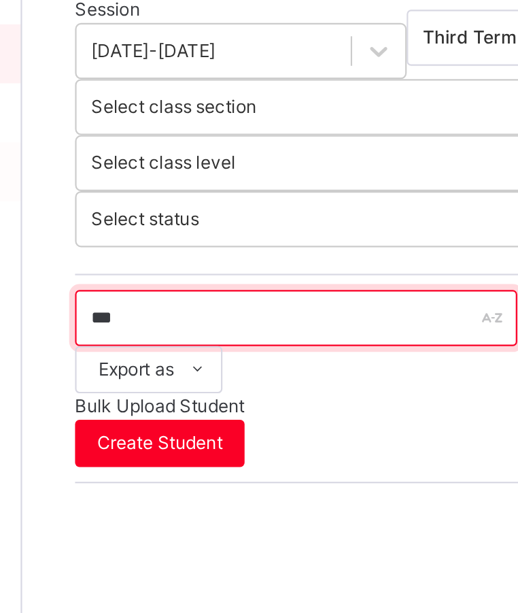
scroll to position [190, 0]
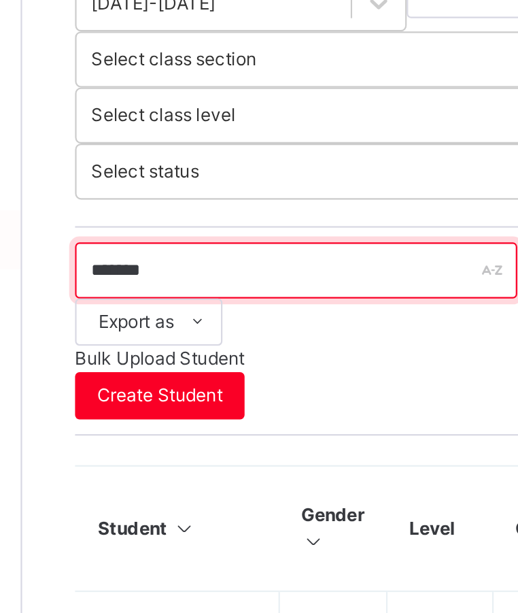
drag, startPoint x: 227, startPoint y: 288, endPoint x: 160, endPoint y: 292, distance: 66.8
click at [160, 292] on div "Class Arm Details Third Term / 2024-2025 Igbe Odagbali igbe.odagbali@coronascho…" at bounding box center [259, 205] width 518 height 790
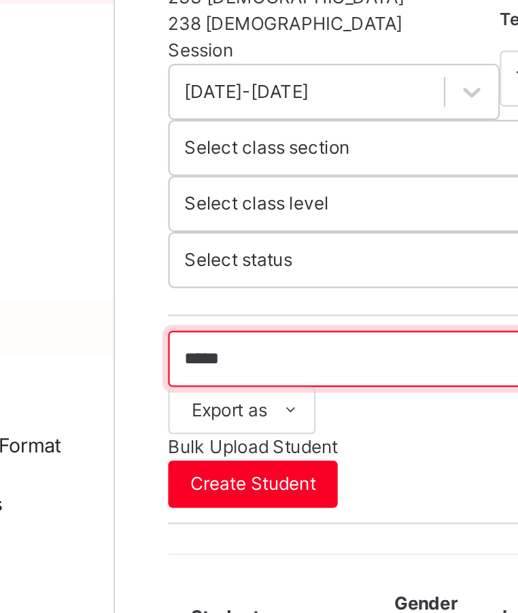
drag, startPoint x: 231, startPoint y: 290, endPoint x: 146, endPoint y: 288, distance: 85.0
click at [95, 288] on div "Class Arm Details Third Term / 2024-2025 Igbe Odagbali igbe.odagbali@coronascho…" at bounding box center [259, 211] width 518 height 802
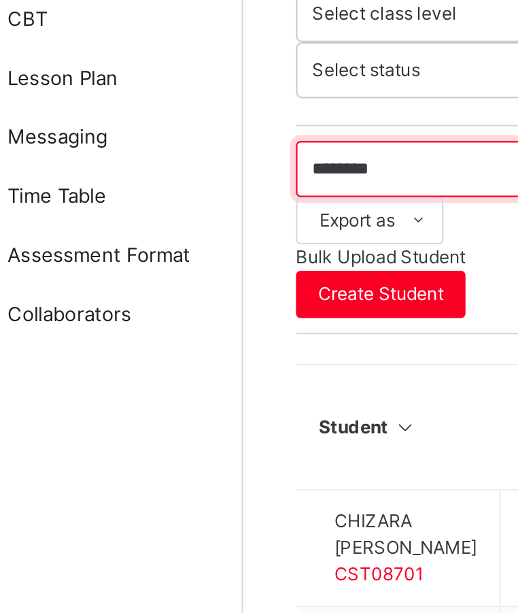
drag, startPoint x: 241, startPoint y: 290, endPoint x: 171, endPoint y: 275, distance: 71.5
click at [171, 275] on div "Student 705 Total Student Active Student 495 Deactivated Student 210 471 Total …" at bounding box center [340, 239] width 355 height 722
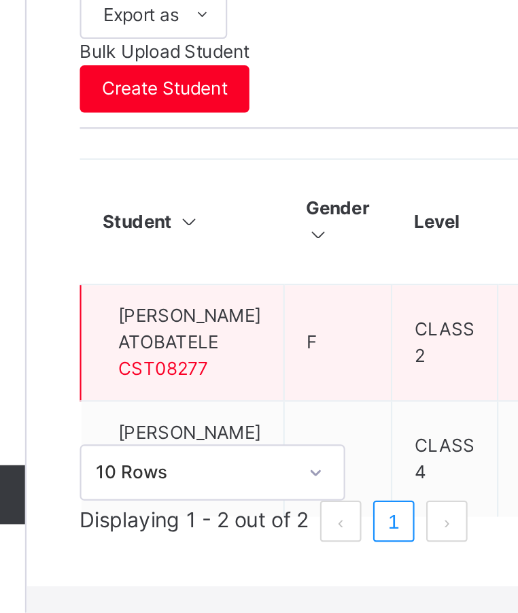
scroll to position [188, 0]
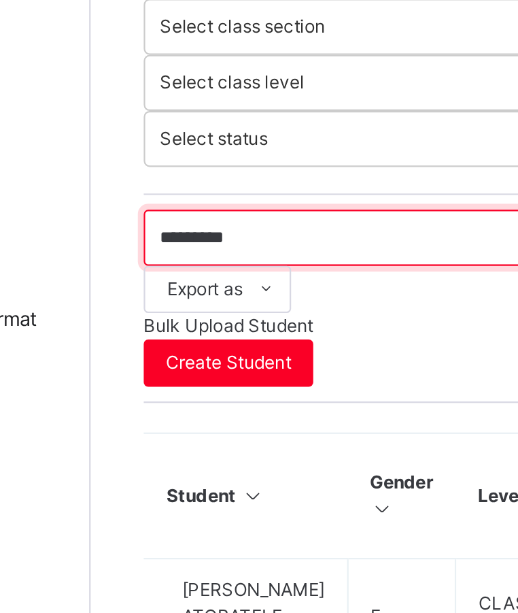
drag, startPoint x: 244, startPoint y: 287, endPoint x: 168, endPoint y: 301, distance: 77.4
click at [168, 301] on div "Student 705 Total Student Active Student 495 Deactivated Student 210 471 Total …" at bounding box center [340, 241] width 355 height 722
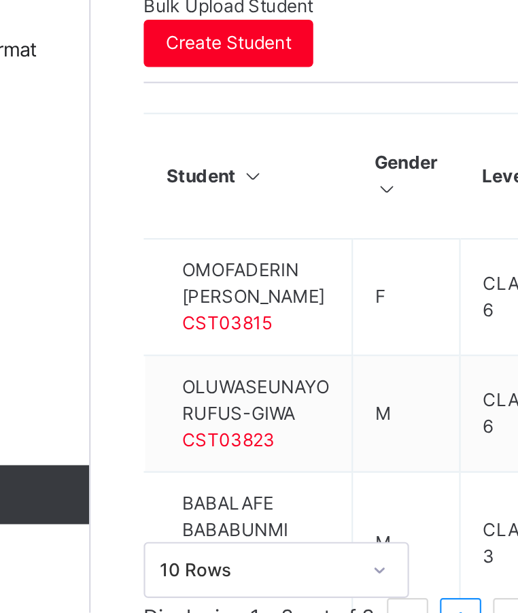
scroll to position [209, 0]
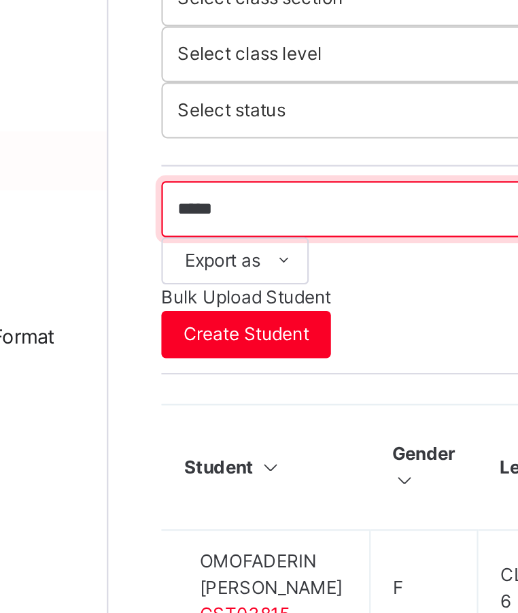
drag, startPoint x: 230, startPoint y: 265, endPoint x: 112, endPoint y: 269, distance: 117.7
click at [5, 269] on div "Class Arm Details Third Term / 2024-2025 Igbe Odagbali igbe.odagbali@coronascho…" at bounding box center [259, 219] width 518 height 856
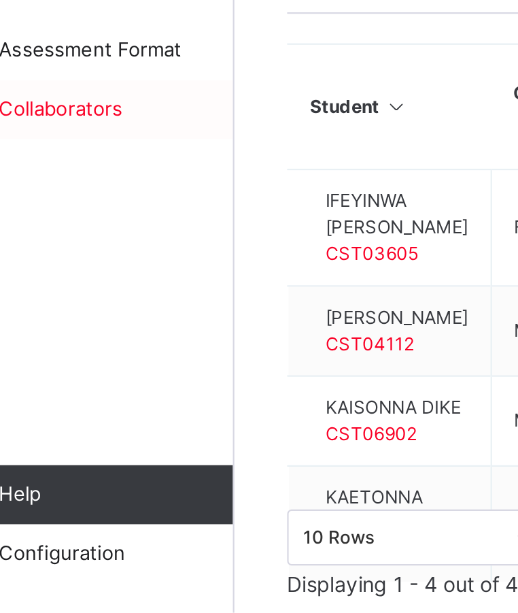
scroll to position [241, 0]
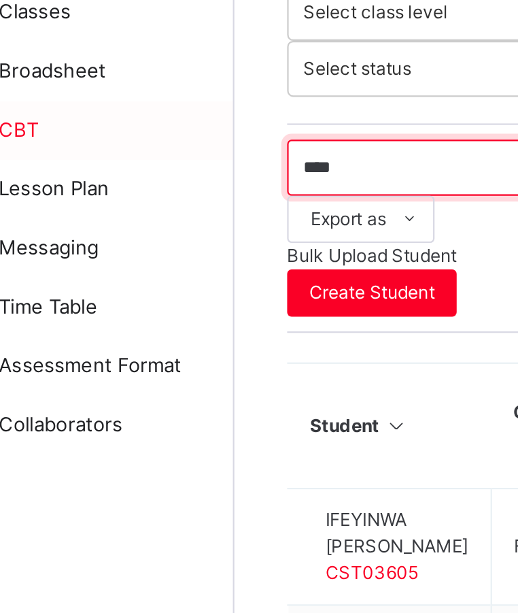
drag, startPoint x: 217, startPoint y: 235, endPoint x: 158, endPoint y: 235, distance: 59.2
click at [158, 235] on div "Class Arm Details Third Term / 2024-2025 Igbe Odagbali igbe.odagbali@coronascho…" at bounding box center [259, 195] width 518 height 873
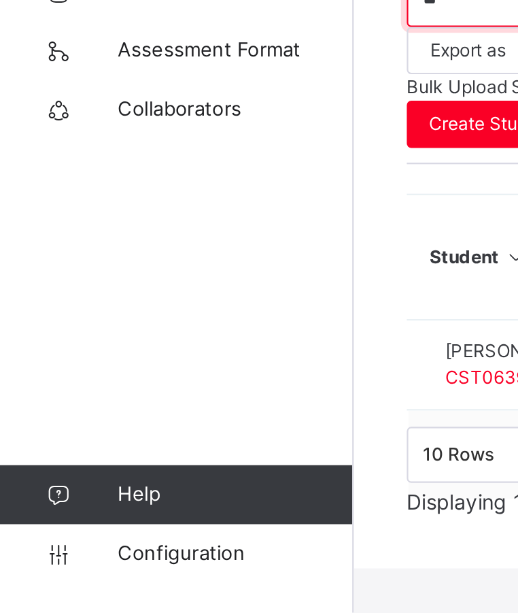
scroll to position [172, 0]
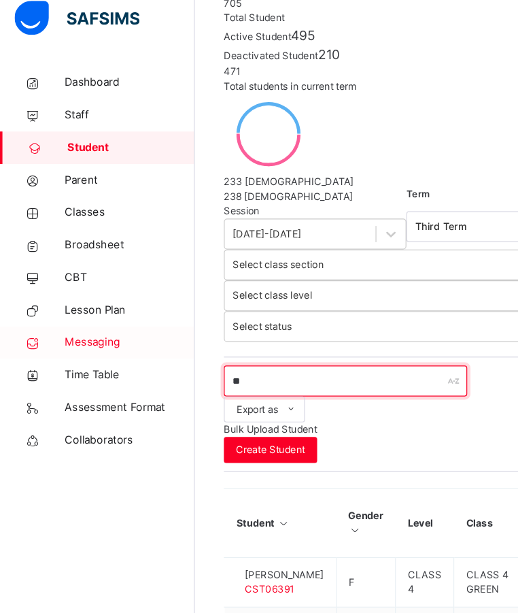
drag, startPoint x: 232, startPoint y: 299, endPoint x: 157, endPoint y: 299, distance: 74.8
click at [157, 299] on div "Class Arm Details Third Term / 2024-2025 Igbe Odagbali igbe.odagbali@coronascho…" at bounding box center [259, 211] width 518 height 766
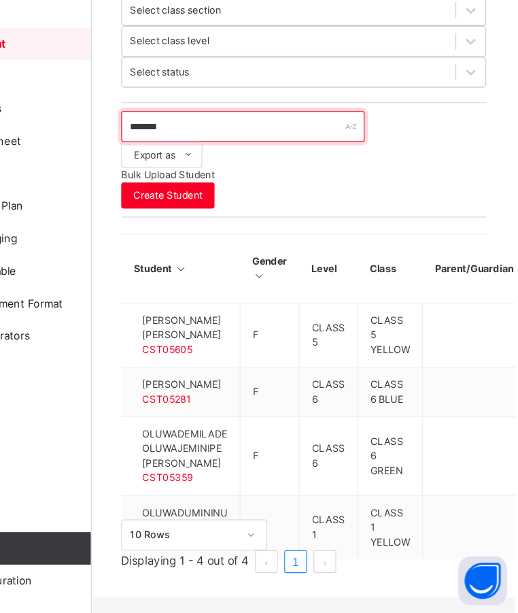
scroll to position [299, 0]
drag, startPoint x: 257, startPoint y: 175, endPoint x: 139, endPoint y: 184, distance: 118.0
click at [139, 184] on div "Class Arm Details Third Term / 2024-2025 Igbe Odagbali igbe.odagbali@coronascho…" at bounding box center [259, 150] width 518 height 898
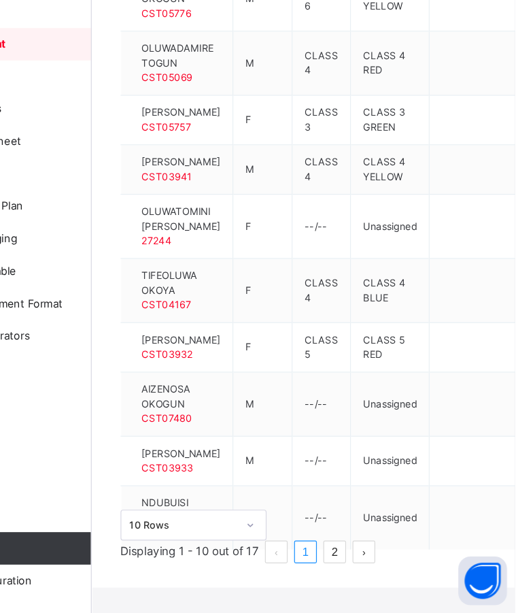
scroll to position [581, 0]
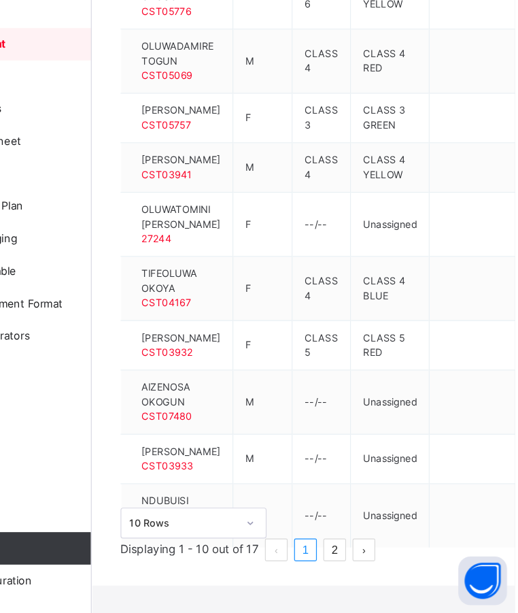
click at [165, 489] on div "Student 705 Total Student Active Student 495 Deactivated Student 210 471 Total …" at bounding box center [340, 38] width 355 height 1103
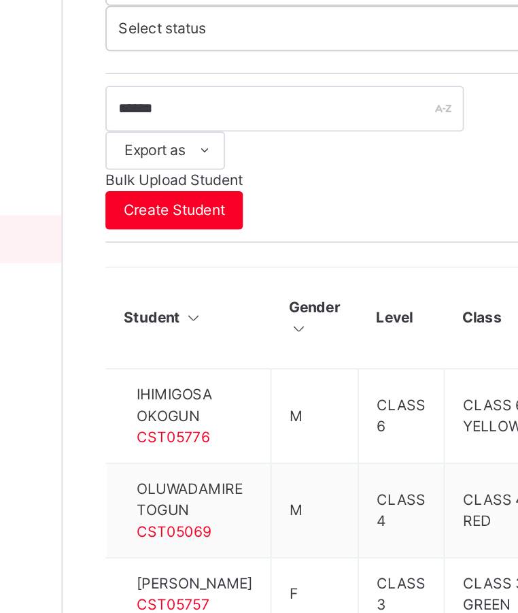
scroll to position [441, 0]
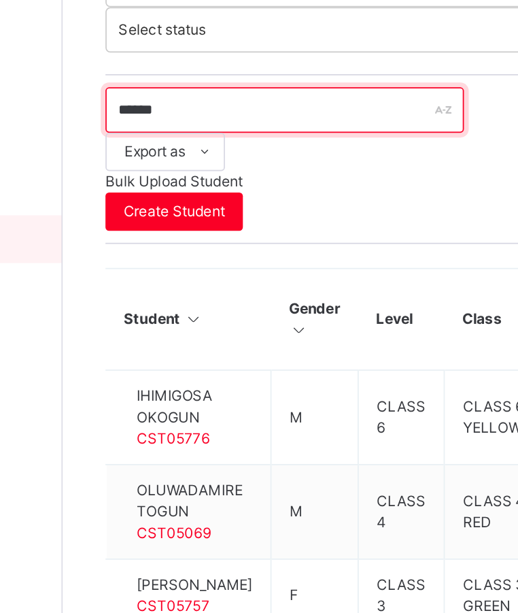
click at [241, 50] on input "******" at bounding box center [290, 63] width 204 height 26
drag, startPoint x: 241, startPoint y: 31, endPoint x: 153, endPoint y: 34, distance: 87.8
click at [153, 34] on div "Class Arm Details Third Term / 2024-2025 Igbe Odagbali igbe.odagbali@coronascho…" at bounding box center [259, 144] width 518 height 1171
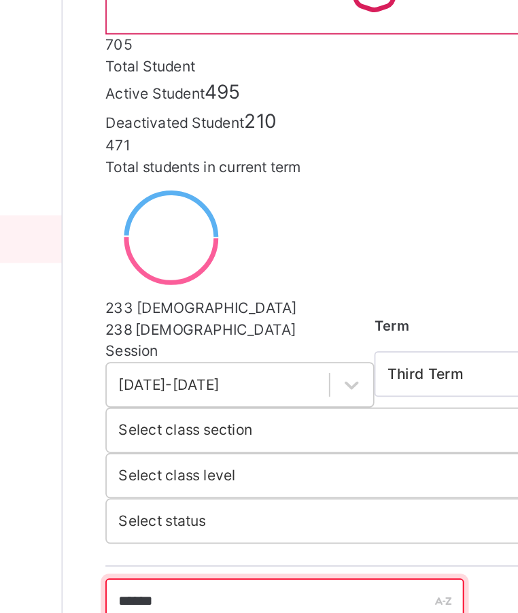
scroll to position [95, 0]
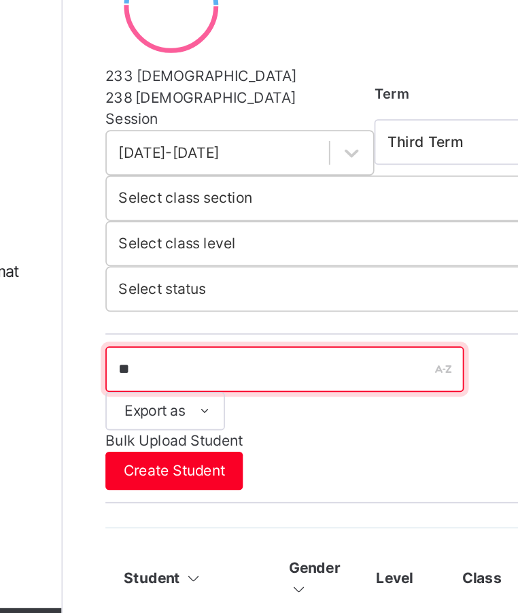
type input "*"
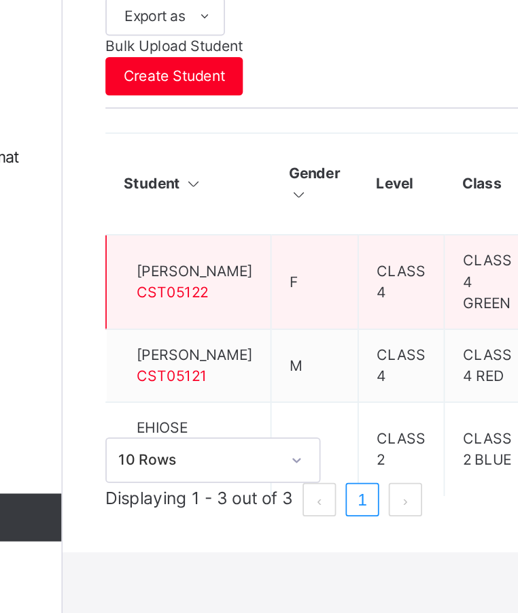
scroll to position [253, 0]
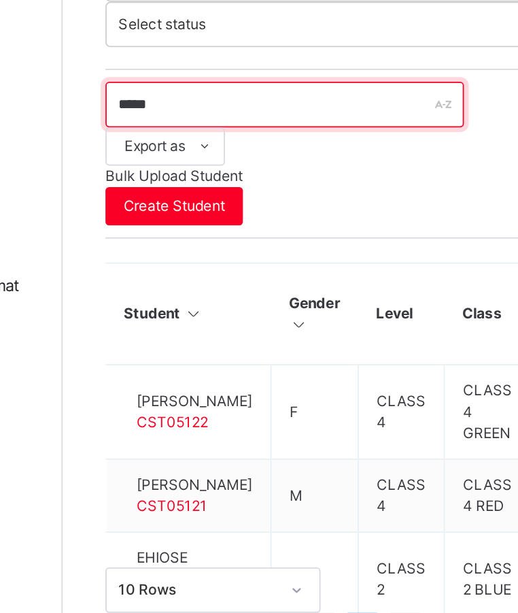
drag, startPoint x: 237, startPoint y: 218, endPoint x: 172, endPoint y: 225, distance: 65.0
click at [172, 225] on div "Student 705 Total Student Active Student 495 Deactivated Student 210 471 Total …" at bounding box center [340, 197] width 355 height 764
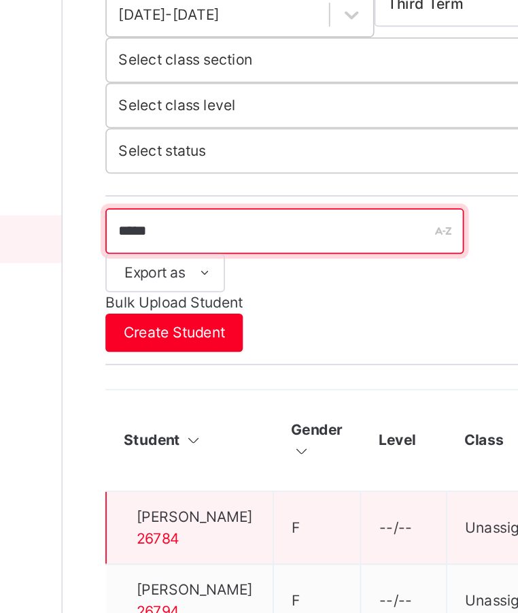
scroll to position [371, 0]
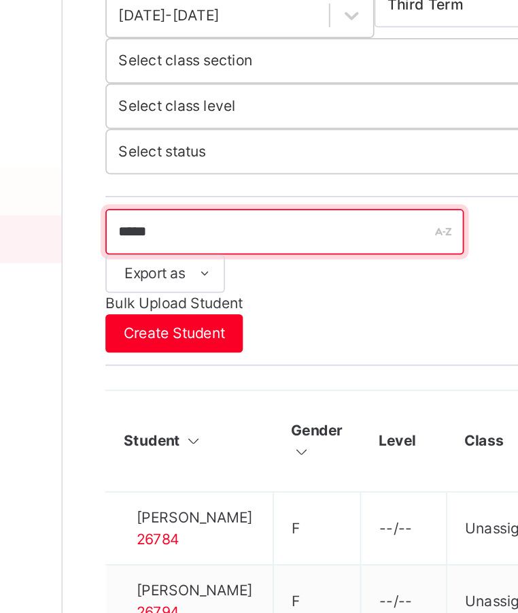
drag, startPoint x: 220, startPoint y: 101, endPoint x: 154, endPoint y: 120, distance: 68.0
click at [154, 120] on div "Class Arm Details Third Term / 2024-2025 Igbe Odagbali igbe.odagbali@coronascho…" at bounding box center [259, 218] width 518 height 1178
click at [235, 119] on input "*****" at bounding box center [290, 132] width 204 height 26
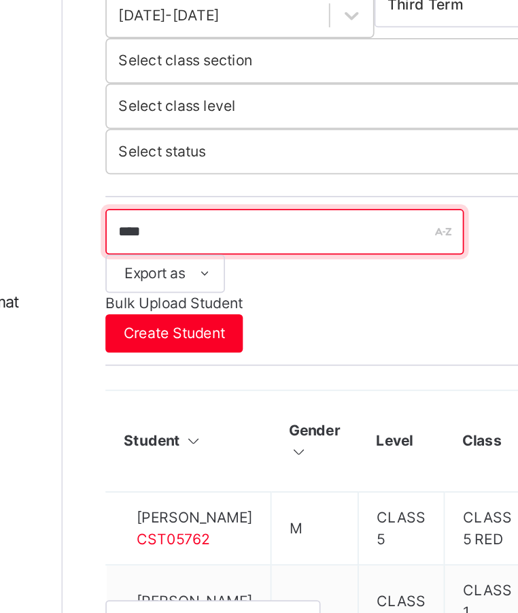
scroll to position [186, 0]
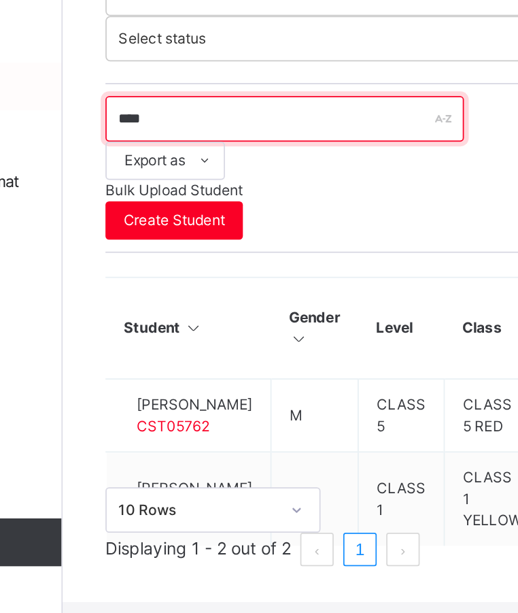
drag, startPoint x: 252, startPoint y: 289, endPoint x: 160, endPoint y: 293, distance: 91.2
click at [160, 293] on div "Class Arm Details Third Term / 2024-2025 Igbe Odagbali igbe.odagbali@coronascho…" at bounding box center [259, 203] width 518 height 778
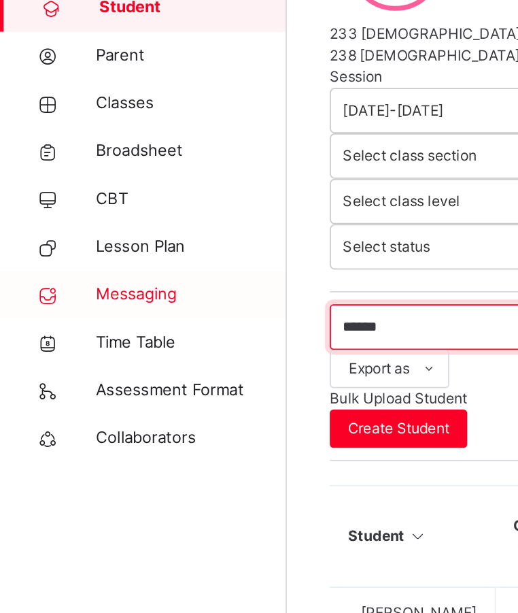
drag, startPoint x: 226, startPoint y: 292, endPoint x: 131, endPoint y: 285, distance: 95.4
click at [131, 285] on div "Class Arm Details Third Term / 2024-2025 Igbe Odagbali igbe.odagbali@coronascho…" at bounding box center [259, 238] width 518 height 849
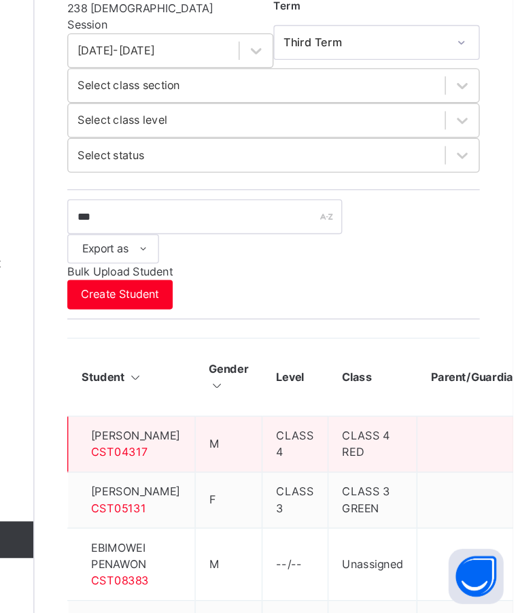
scroll to position [184, 0]
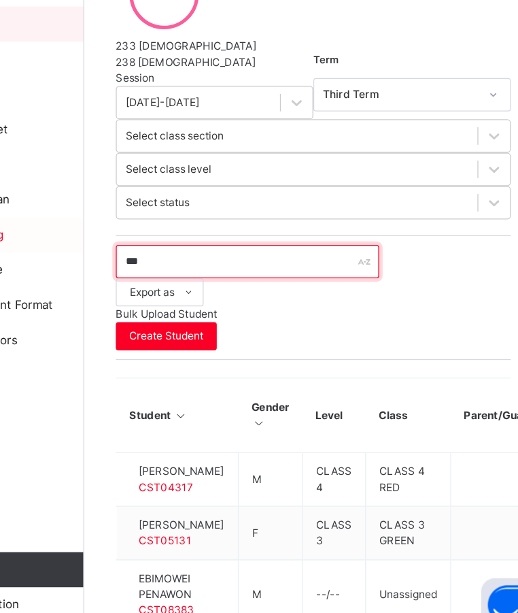
drag, startPoint x: 243, startPoint y: 294, endPoint x: 138, endPoint y: 294, distance: 104.7
click at [138, 294] on div "Class Arm Details Third Term / 2024-2025 Igbe Odagbali igbe.odagbali@coronascho…" at bounding box center [259, 252] width 518 height 873
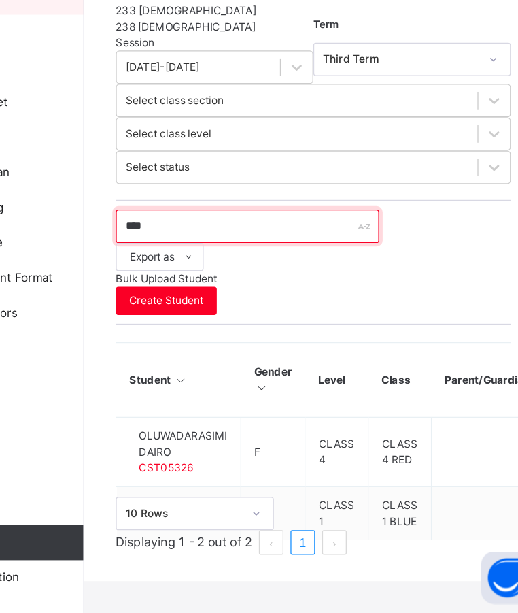
scroll to position [173, 0]
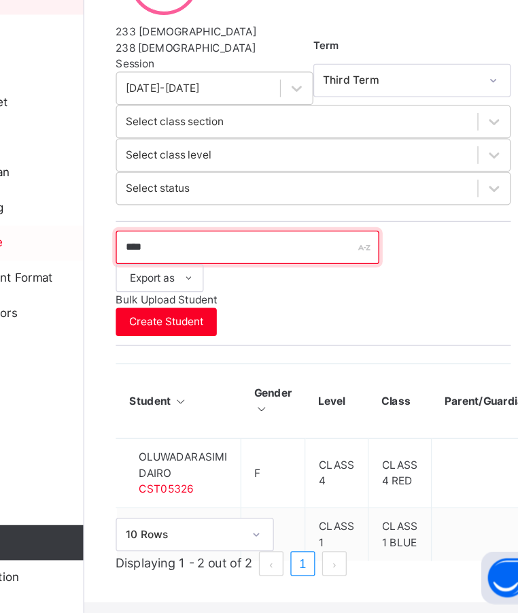
type input "****"
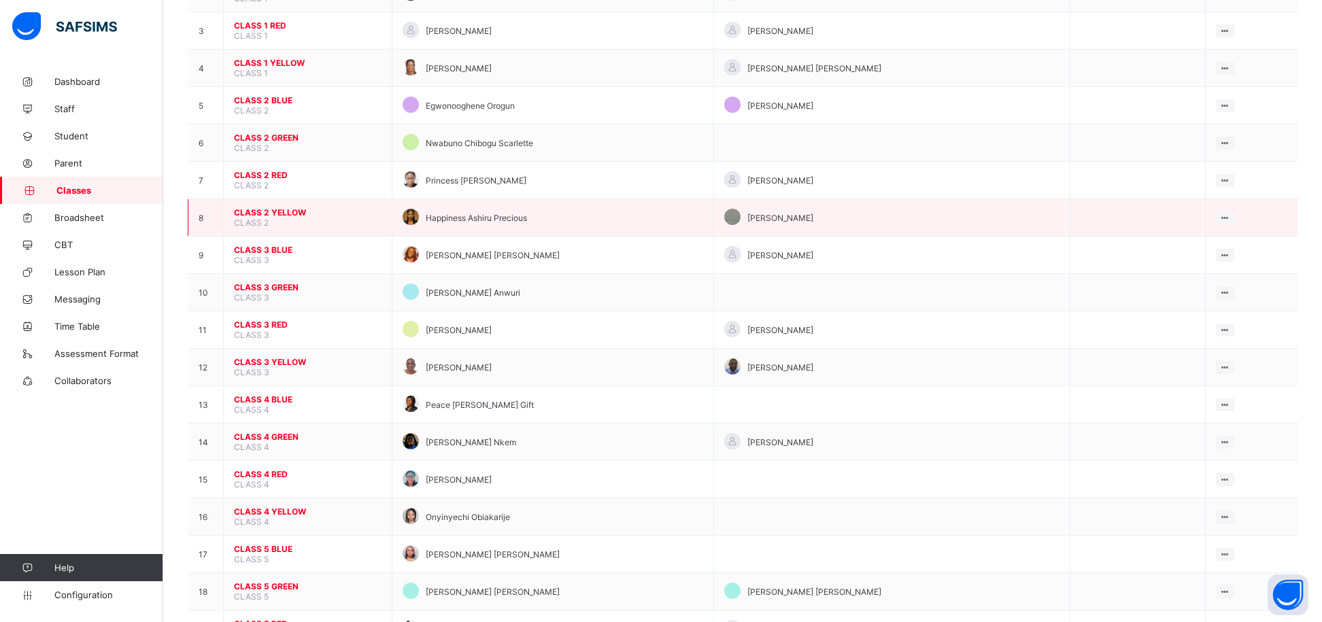
scroll to position [441, 0]
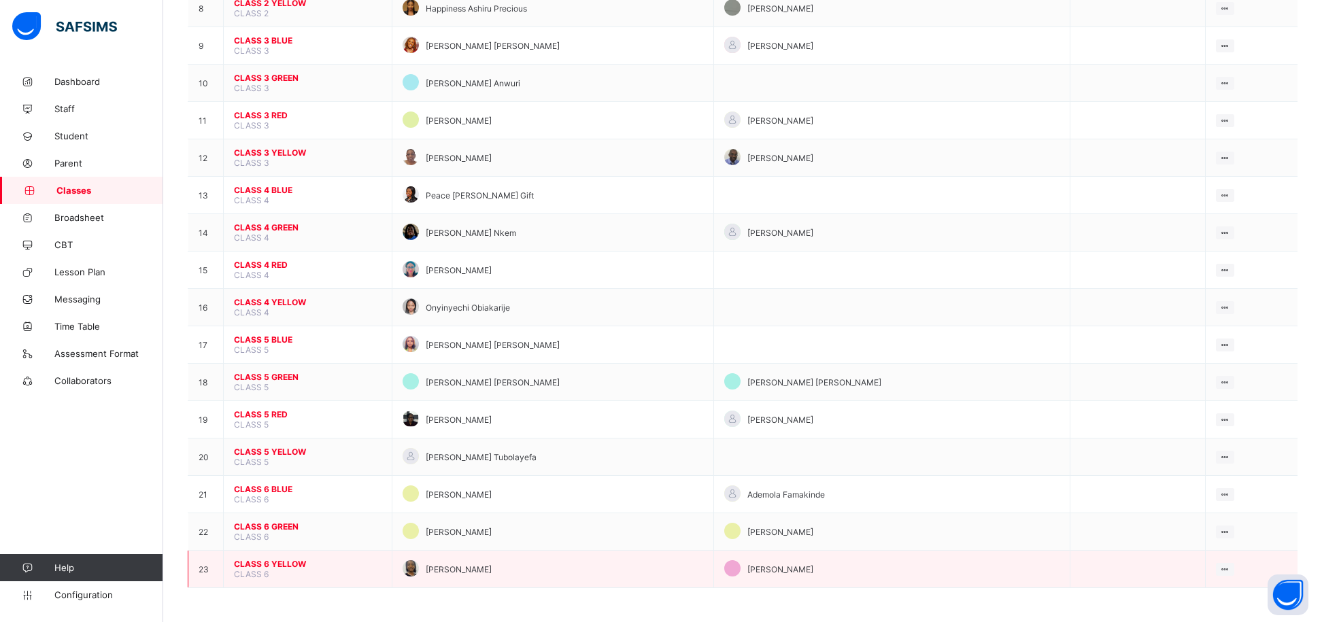
click at [268, 561] on span "CLASS 6 YELLOW" at bounding box center [308, 564] width 148 height 10
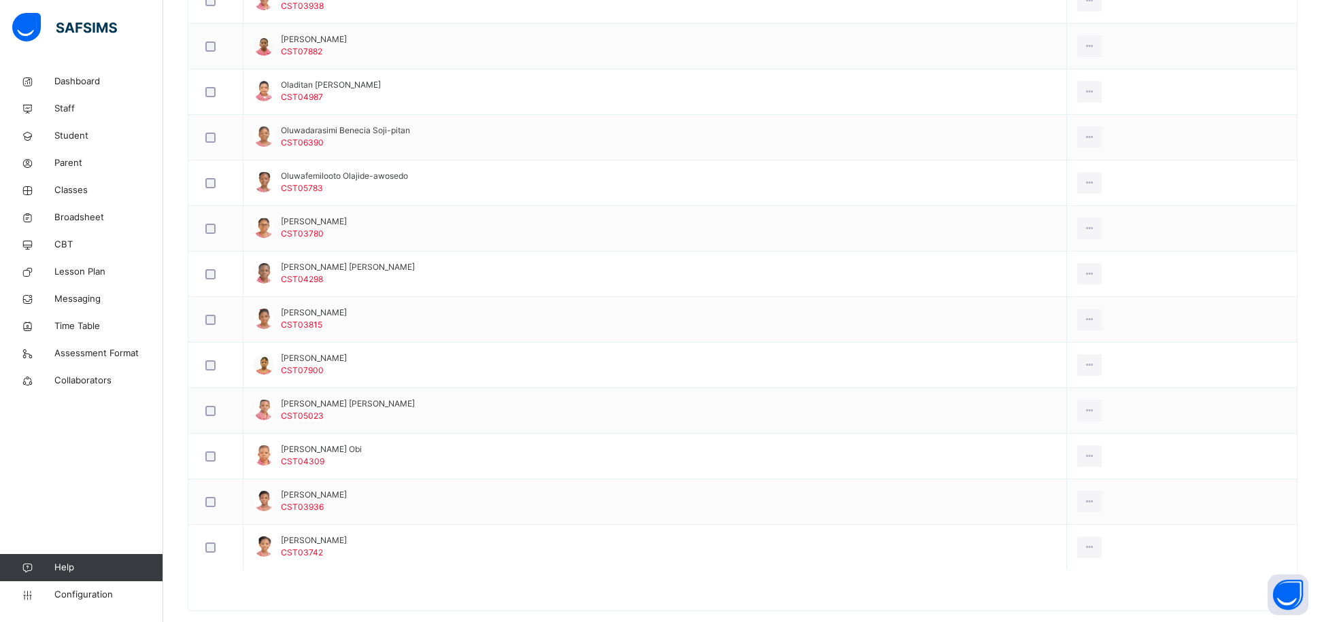
scroll to position [1010, 0]
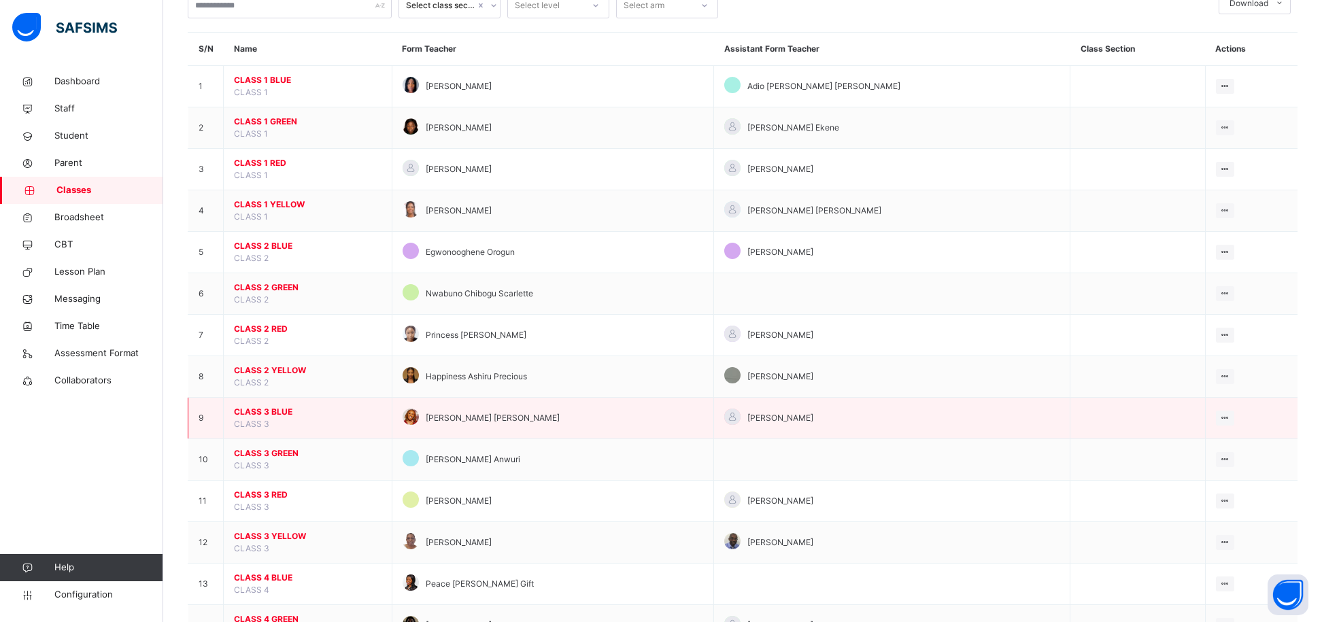
scroll to position [103, 0]
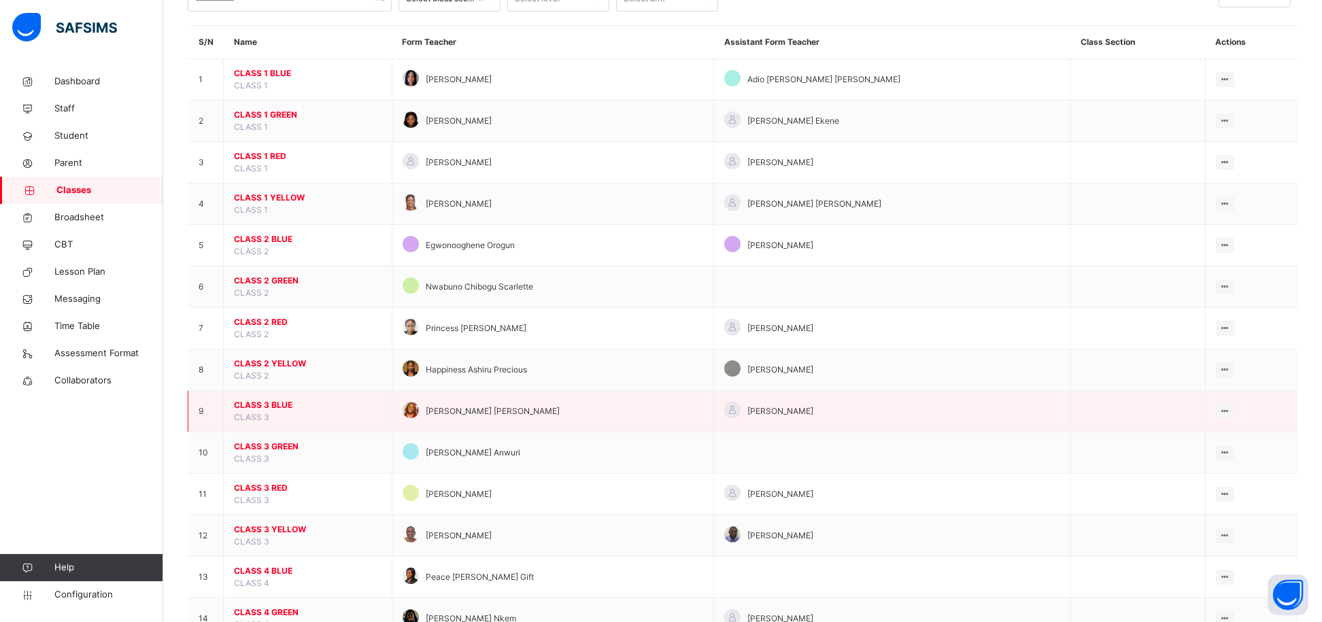
click at [270, 411] on span "CLASS 3 BLUE" at bounding box center [308, 405] width 148 height 12
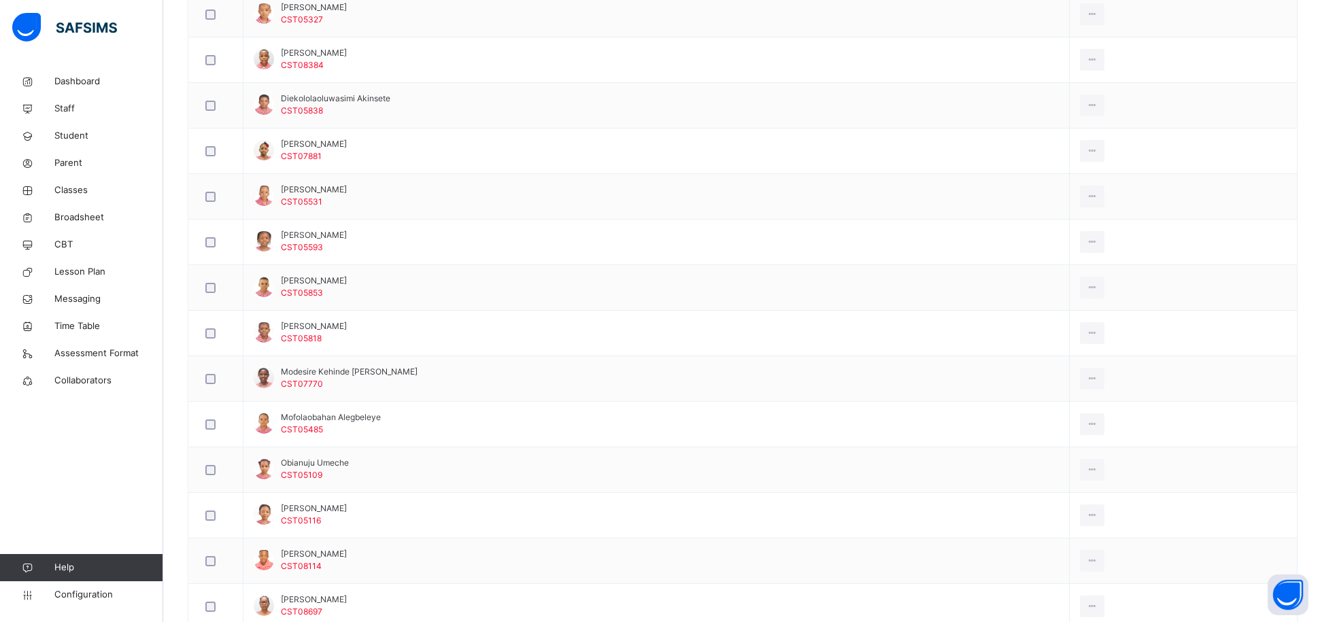
scroll to position [682, 0]
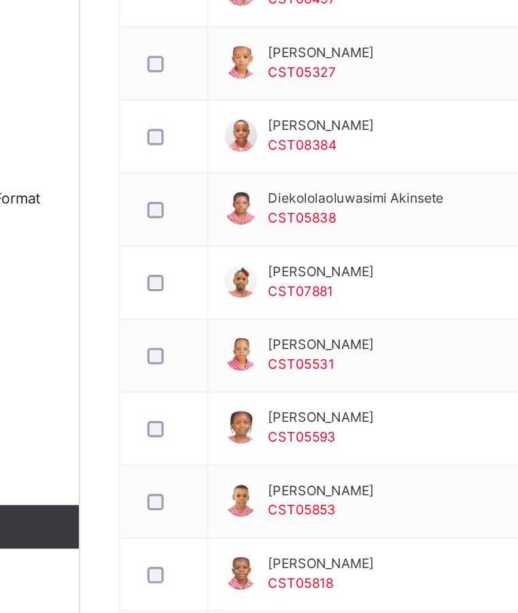
scroll to position [557, 0]
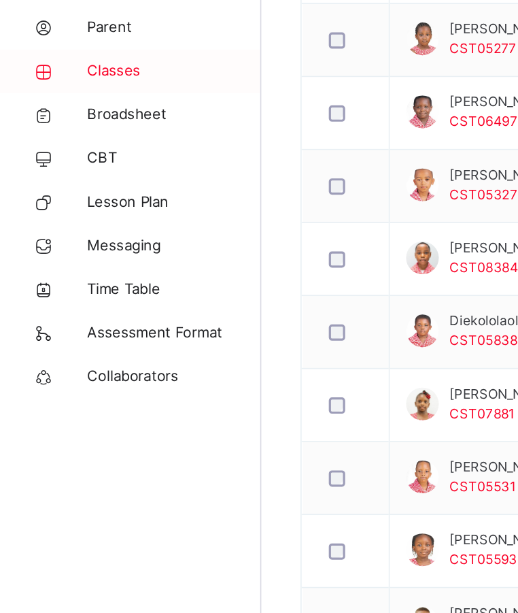
click at [81, 194] on span "Classes" at bounding box center [108, 191] width 109 height 14
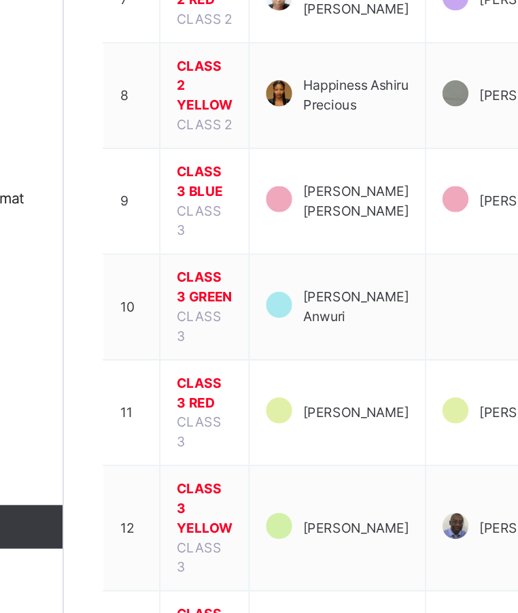
scroll to position [331, 0]
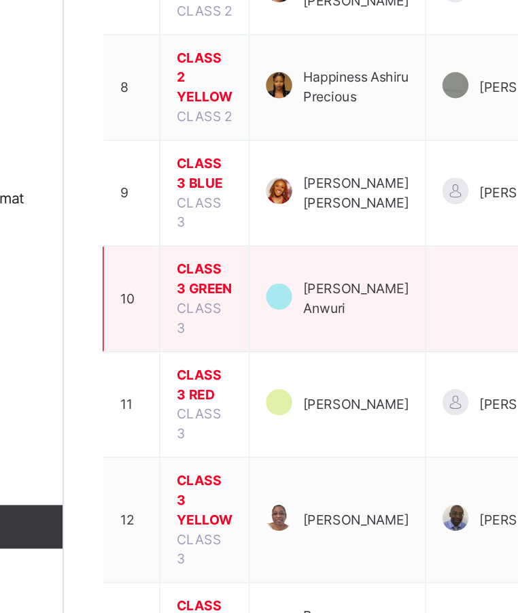
click at [249, 404] on span "CLASS 3 GREEN" at bounding box center [251, 404] width 35 height 24
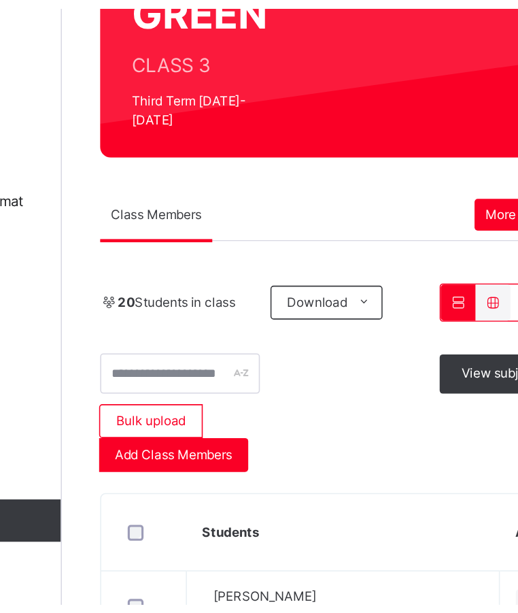
scroll to position [331, 0]
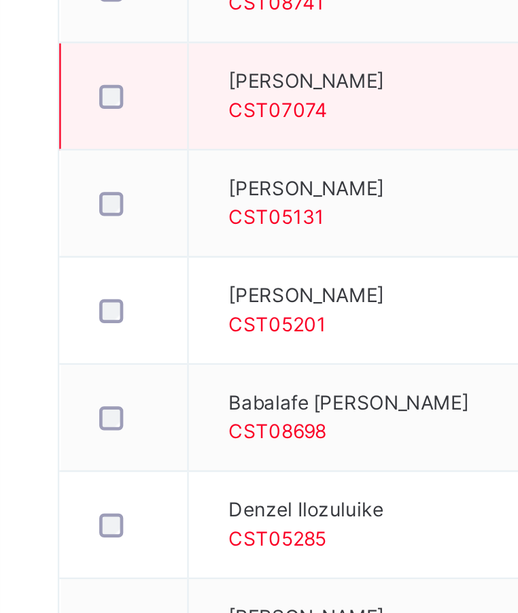
drag, startPoint x: 238, startPoint y: 379, endPoint x: 258, endPoint y: 373, distance: 21.3
click at [258, 373] on tr "Adegboyega Awujoola CST07074 View Profile Remove from Class Transfer Student" at bounding box center [341, 351] width 305 height 46
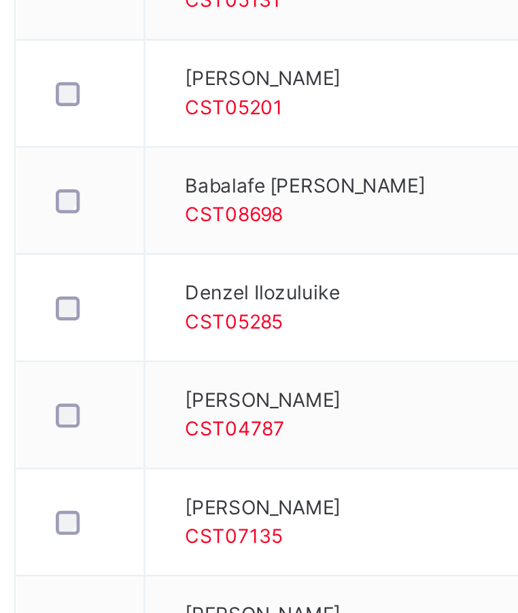
scroll to position [388, 0]
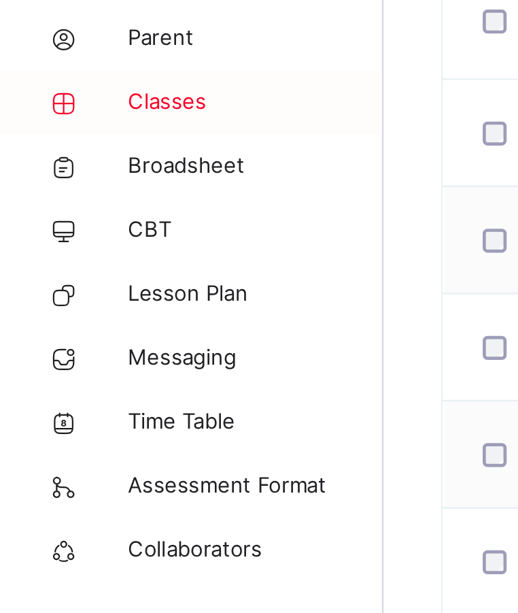
click at [84, 195] on span "Classes" at bounding box center [108, 191] width 109 height 14
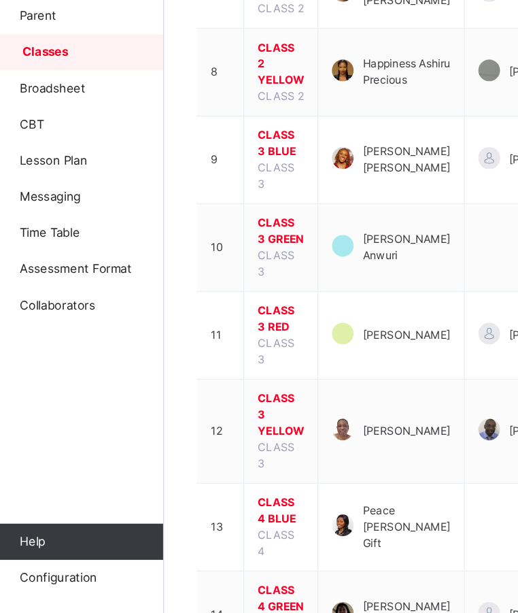
scroll to position [412, 0]
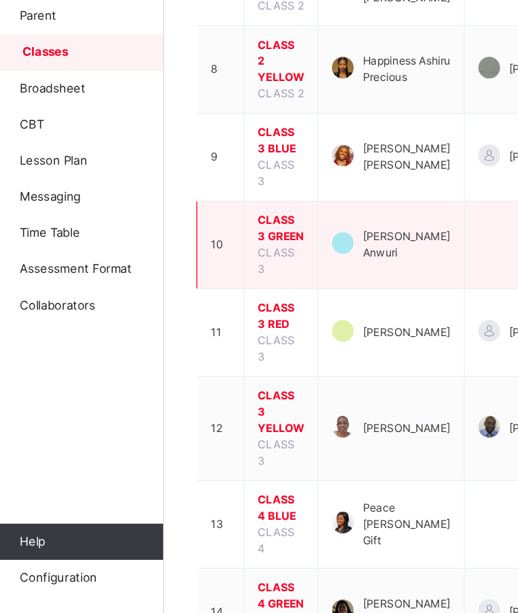
click at [260, 324] on span "CLASS 3 GREEN" at bounding box center [251, 323] width 35 height 24
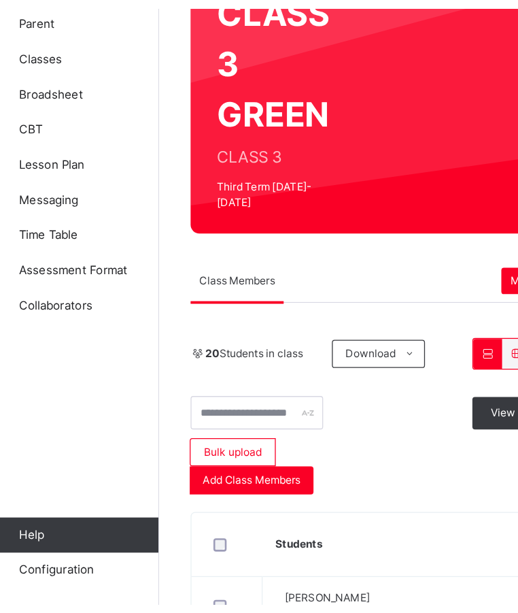
scroll to position [412, 0]
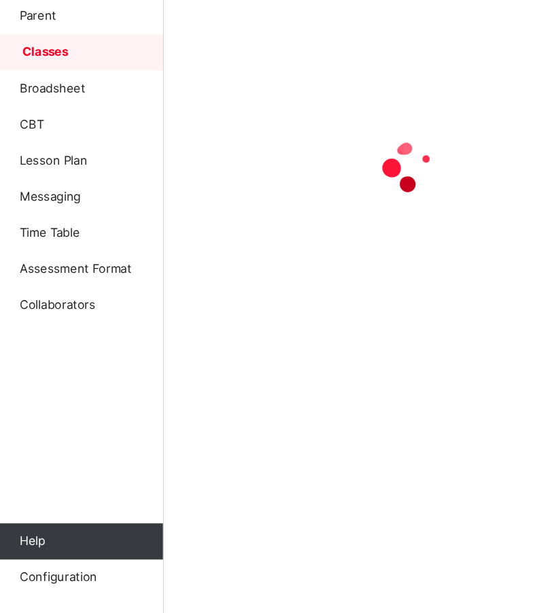
click at [218, 313] on div at bounding box center [348, 276] width 321 height 258
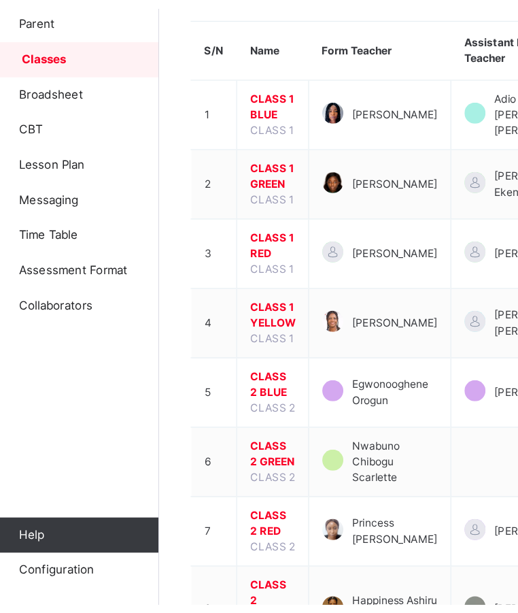
scroll to position [412, 0]
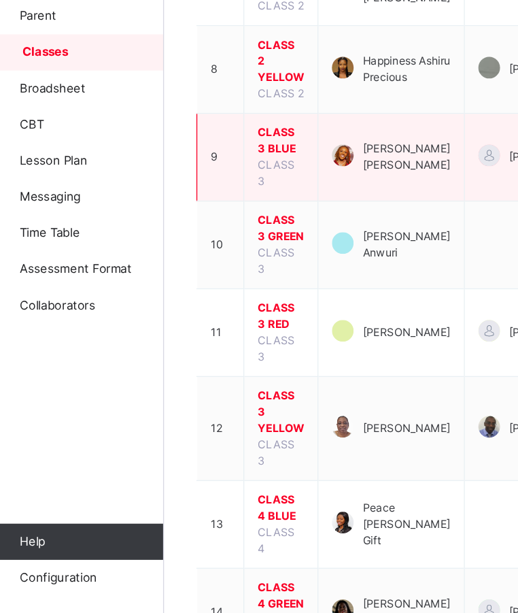
click at [242, 269] on span "CLASS 3 BLUE" at bounding box center [251, 257] width 35 height 24
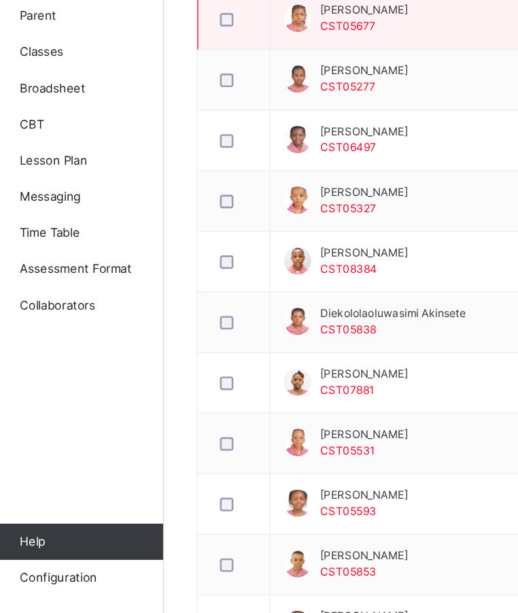
scroll to position [518, 0]
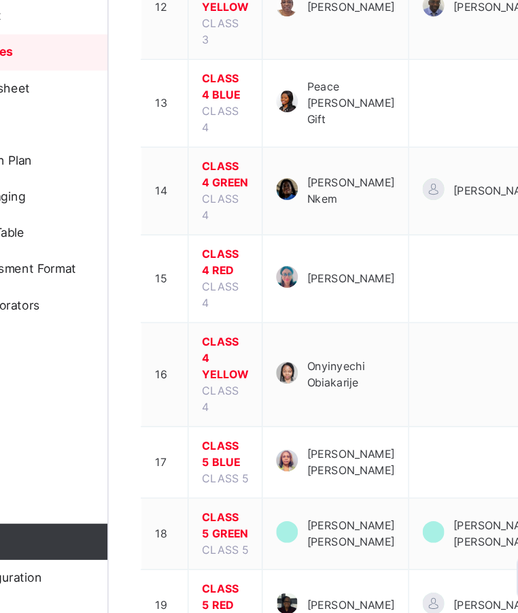
scroll to position [730, 0]
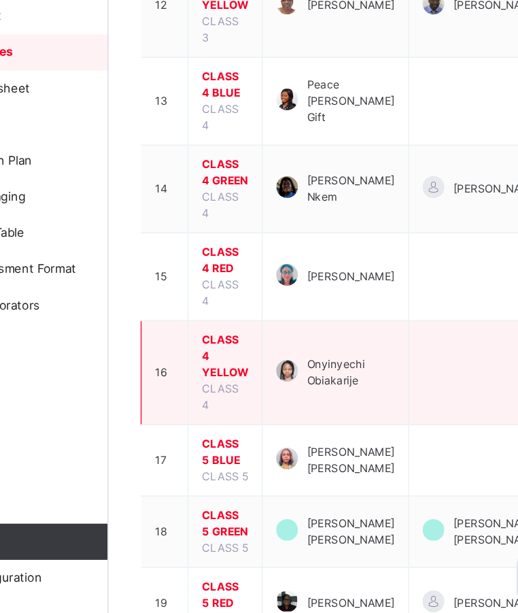
click at [238, 401] on span "CLASS 4 YELLOW" at bounding box center [251, 419] width 35 height 37
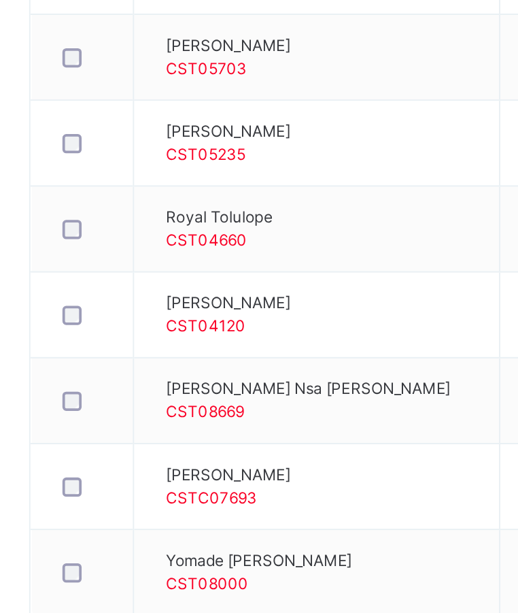
scroll to position [1049, 0]
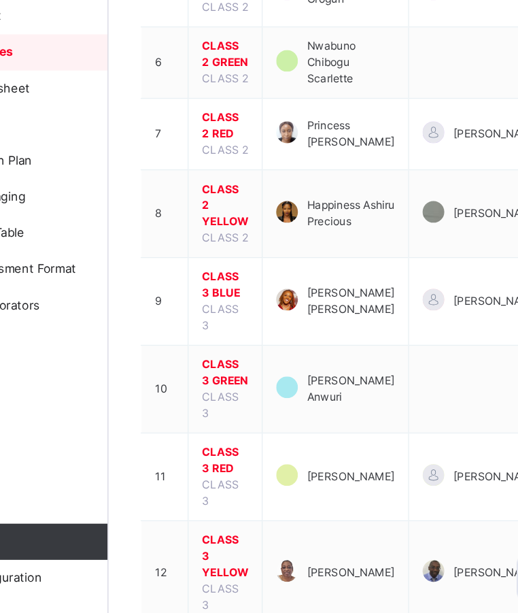
scroll to position [305, 0]
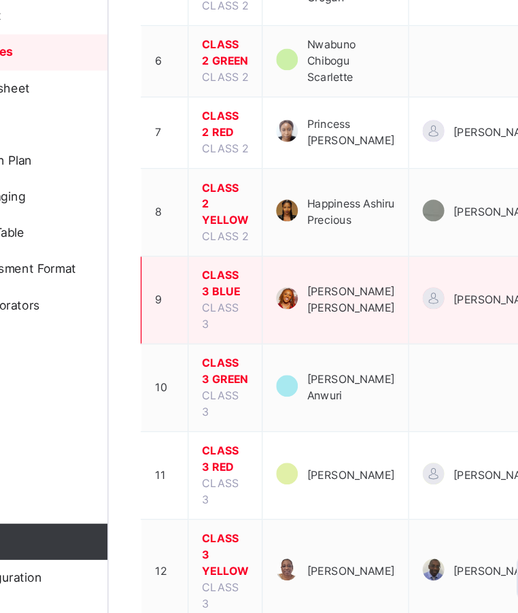
click at [255, 373] on span "CLASS 3 BLUE" at bounding box center [251, 364] width 35 height 24
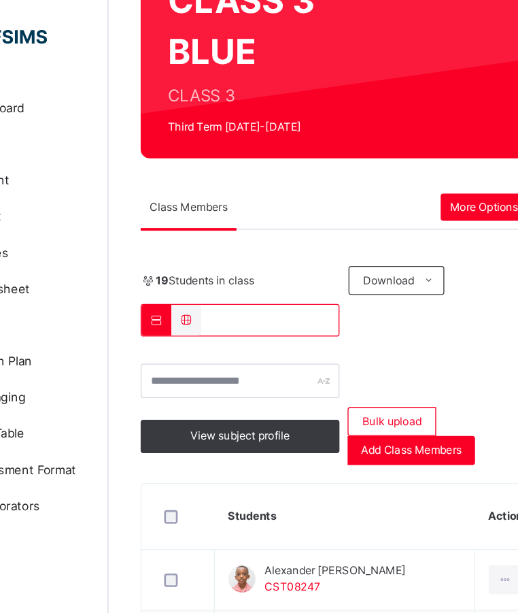
scroll to position [154, 0]
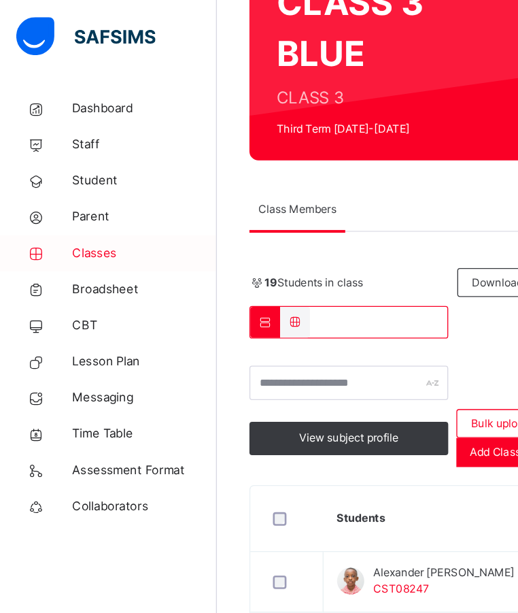
click at [75, 194] on span "Classes" at bounding box center [108, 191] width 109 height 14
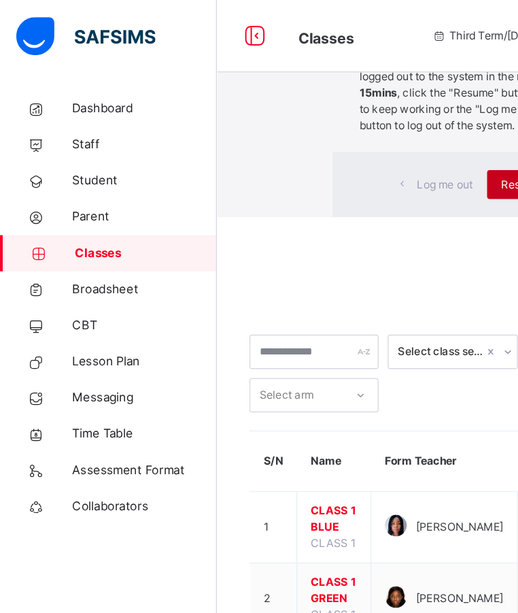
click at [377, 145] on span "Resume" at bounding box center [392, 139] width 31 height 12
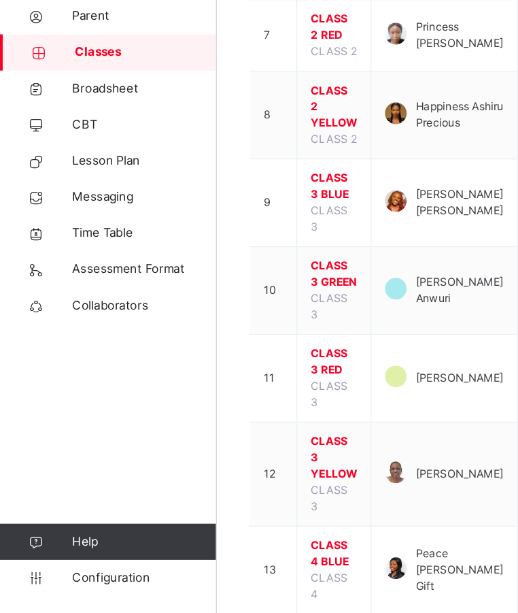
scroll to position [379, 0]
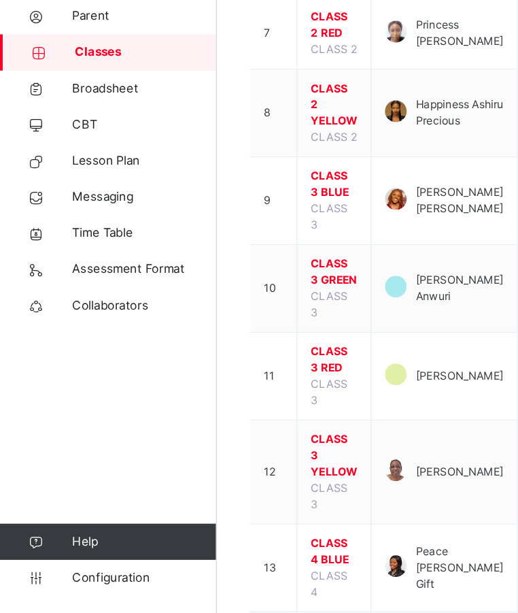
click at [261, 475] on span "CLASS 3 YELLOW" at bounding box center [251, 493] width 35 height 37
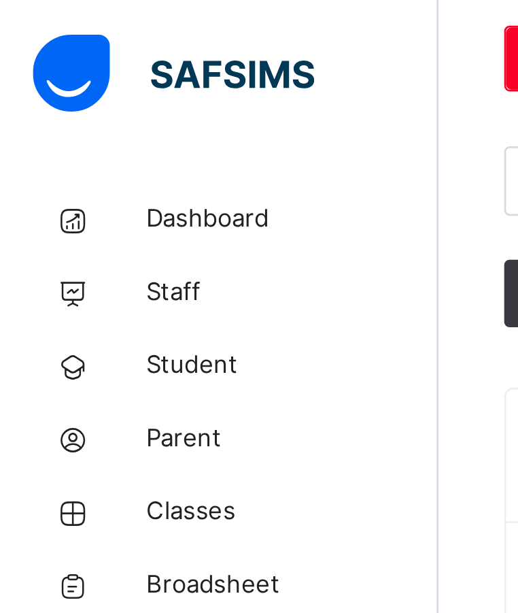
scroll to position [359, 0]
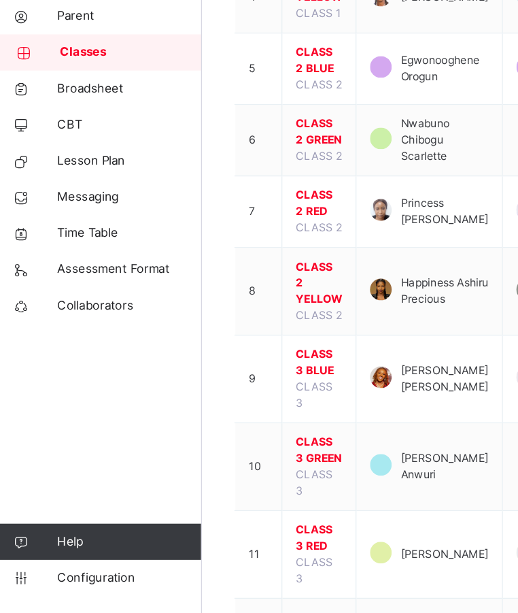
scroll to position [248, 0]
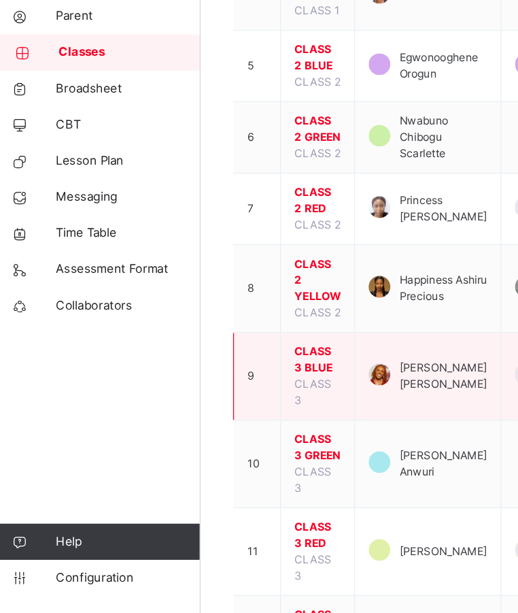
click at [246, 433] on span "CLASS 3 BLUE" at bounding box center [251, 421] width 35 height 24
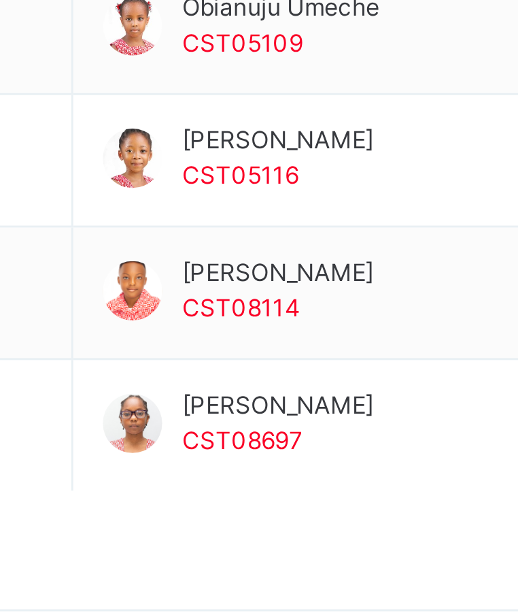
scroll to position [864, 0]
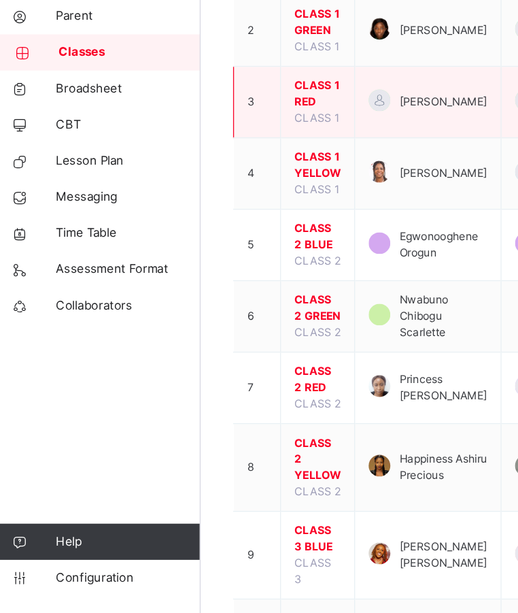
scroll to position [177, 0]
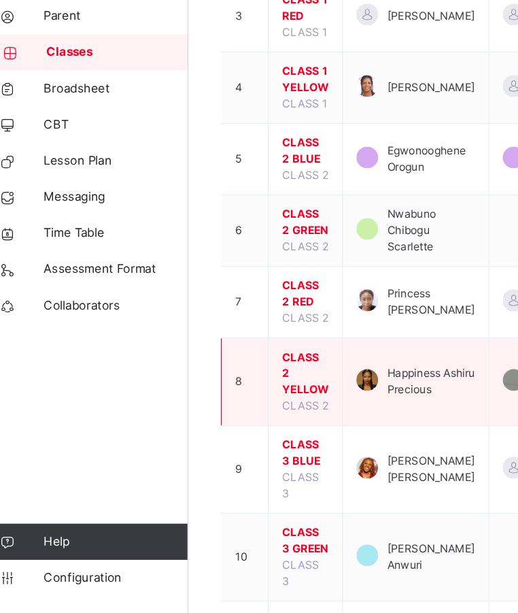
click at [248, 442] on span "CLASS 2 YELLOW" at bounding box center [251, 431] width 35 height 37
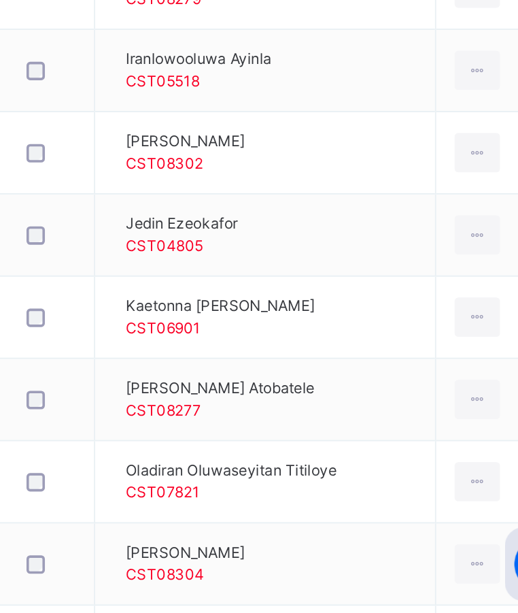
scroll to position [599, 0]
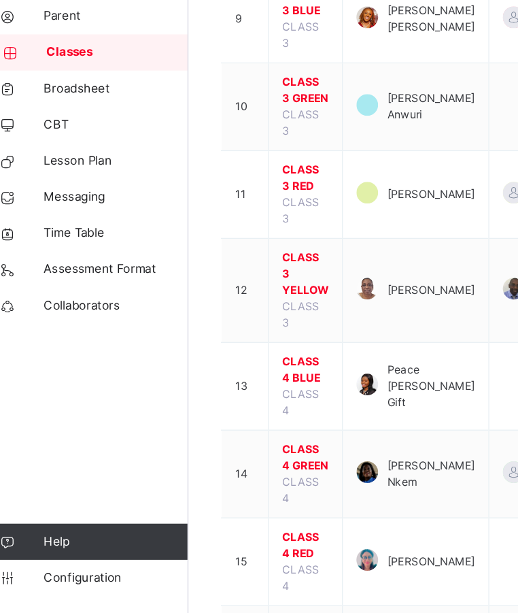
scroll to position [517, 0]
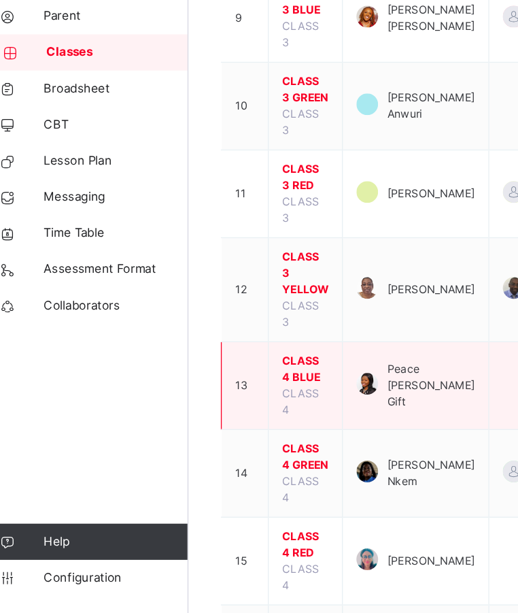
click at [256, 416] on span "CLASS 4 BLUE" at bounding box center [251, 428] width 35 height 24
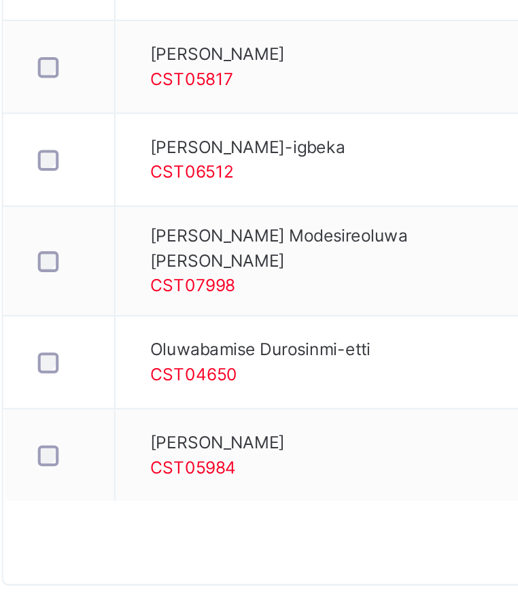
scroll to position [841, 0]
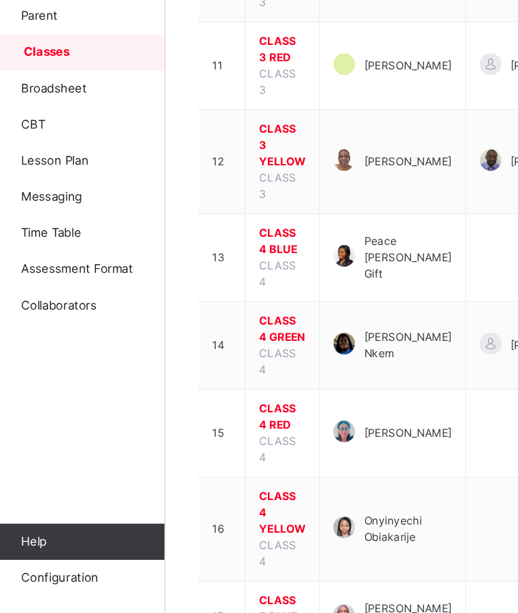
scroll to position [614, 0]
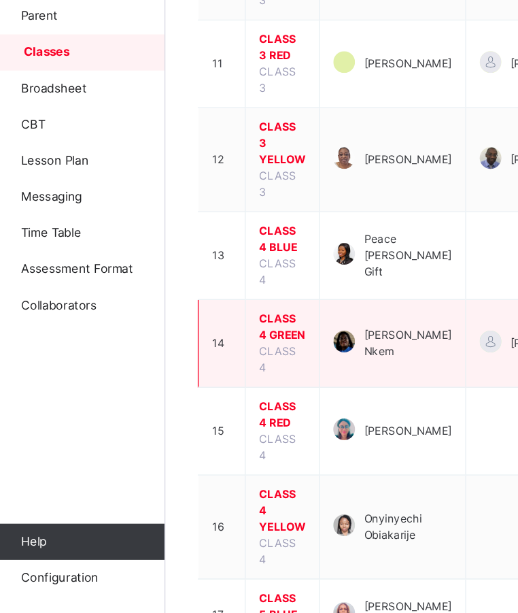
click at [245, 385] on span "CLASS 4 GREEN" at bounding box center [251, 397] width 35 height 24
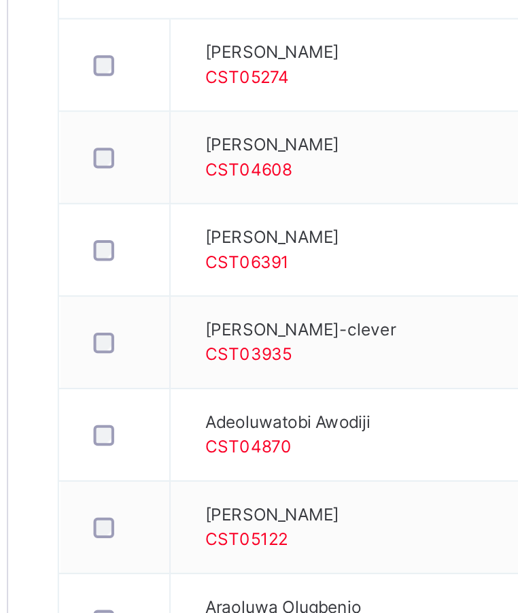
scroll to position [557, 0]
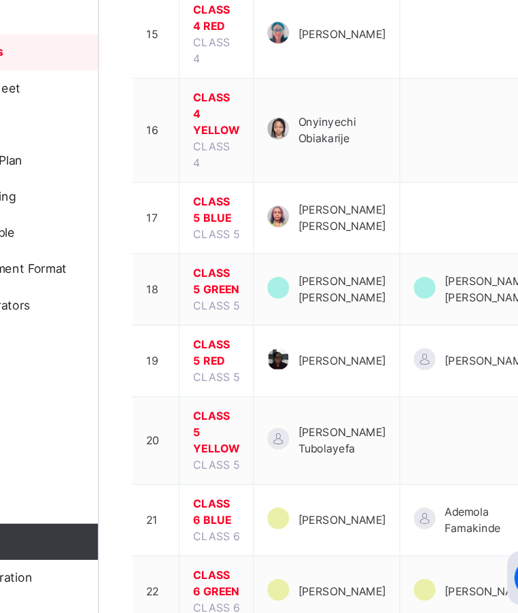
scroll to position [994, 0]
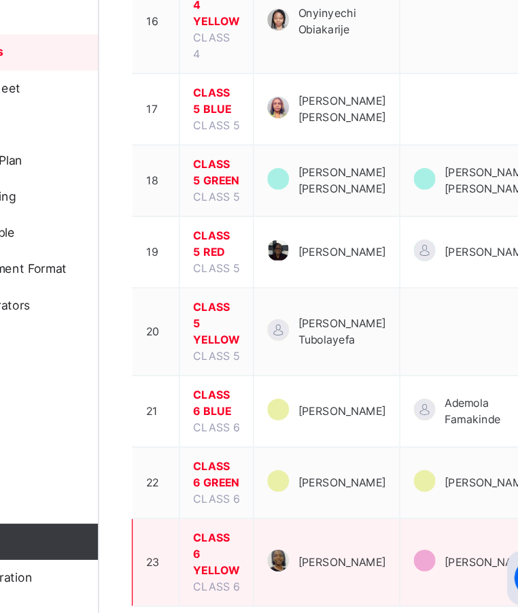
click at [252, 549] on span "CLASS 6 YELLOW" at bounding box center [251, 567] width 35 height 37
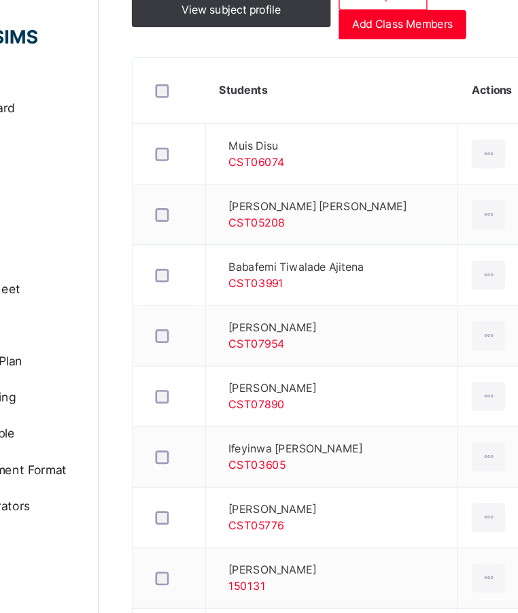
scroll to position [473, 0]
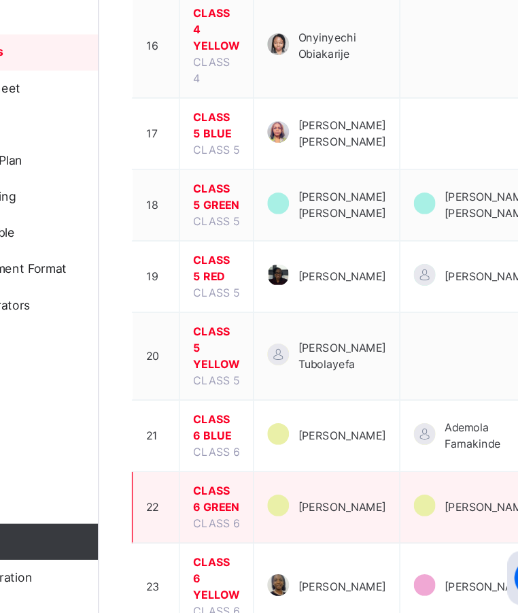
scroll to position [977, 0]
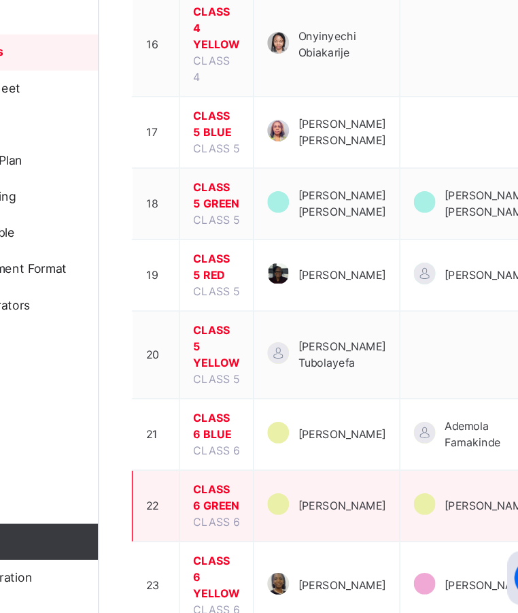
click at [252, 513] on span "CLASS 6 GREEN" at bounding box center [251, 525] width 35 height 24
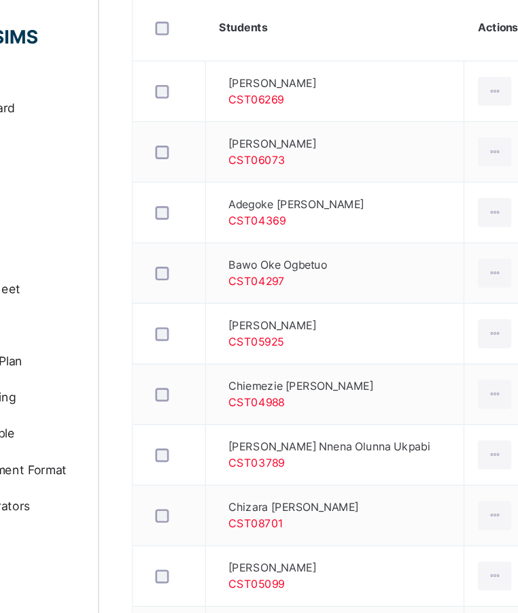
scroll to position [521, 0]
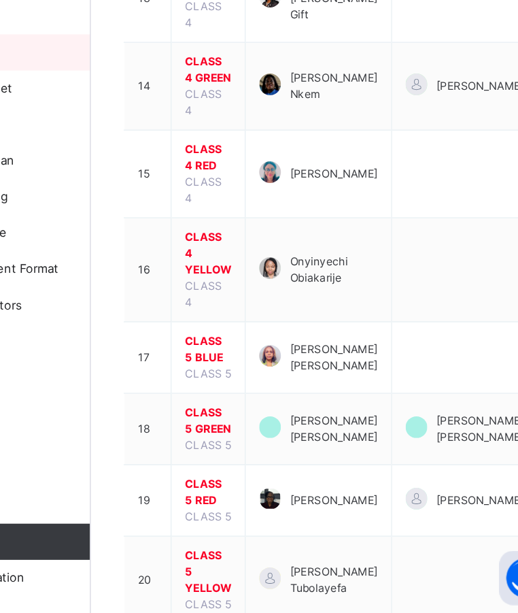
scroll to position [994, 0]
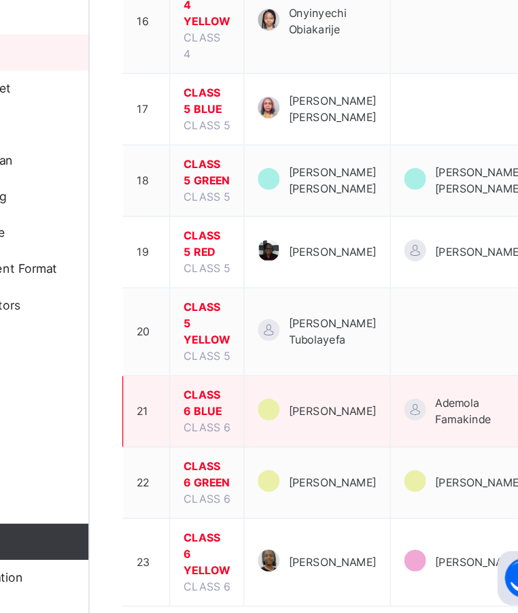
click at [243, 442] on span "CLASS 6 BLUE" at bounding box center [251, 454] width 35 height 24
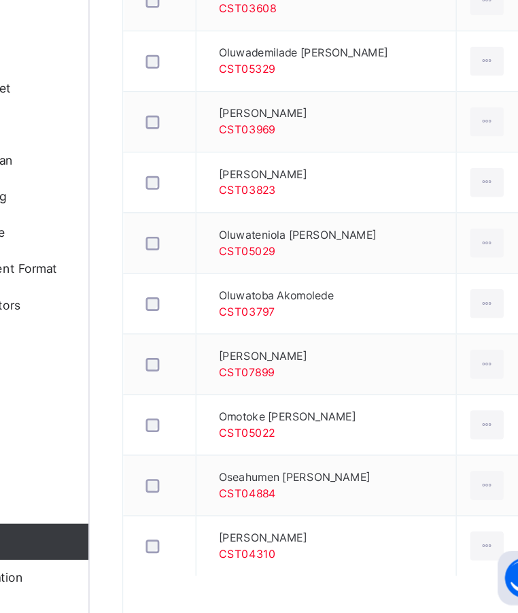
scroll to position [1018, 0]
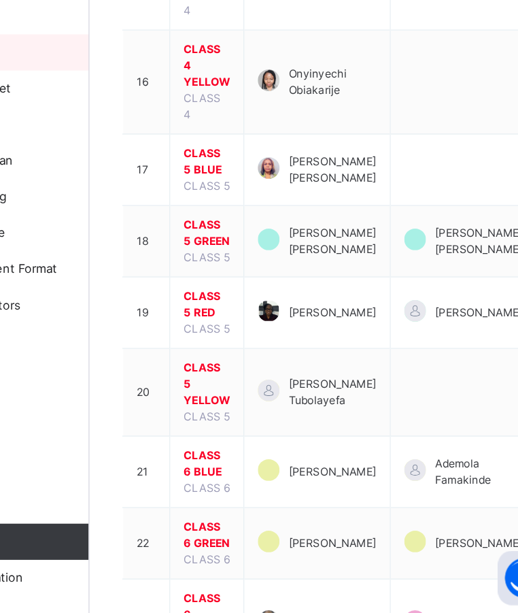
scroll to position [994, 0]
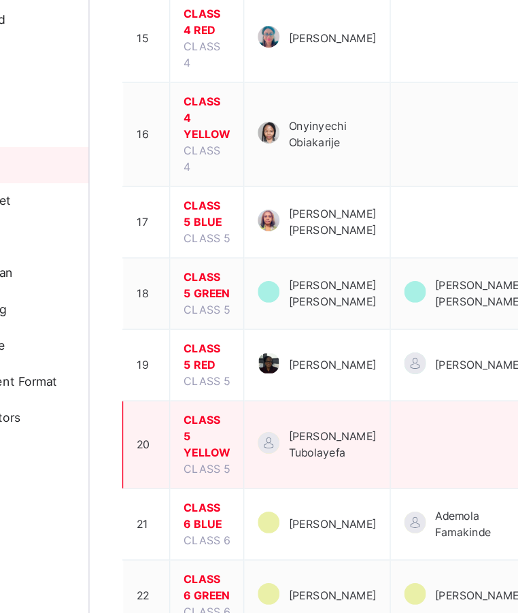
click at [250, 376] on span "CLASS 5 YELLOW" at bounding box center [251, 394] width 35 height 37
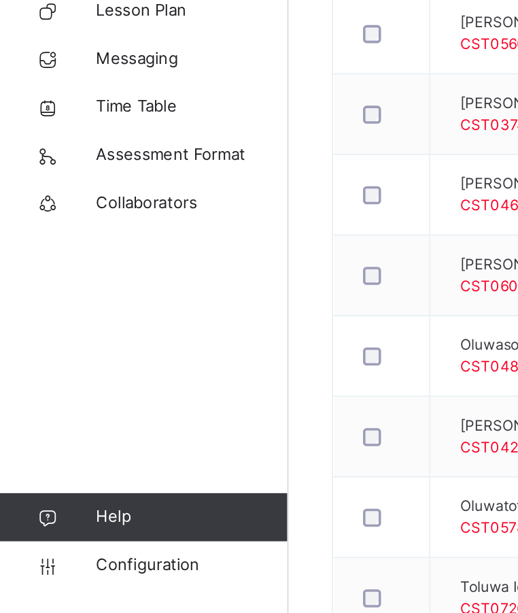
scroll to position [851, 0]
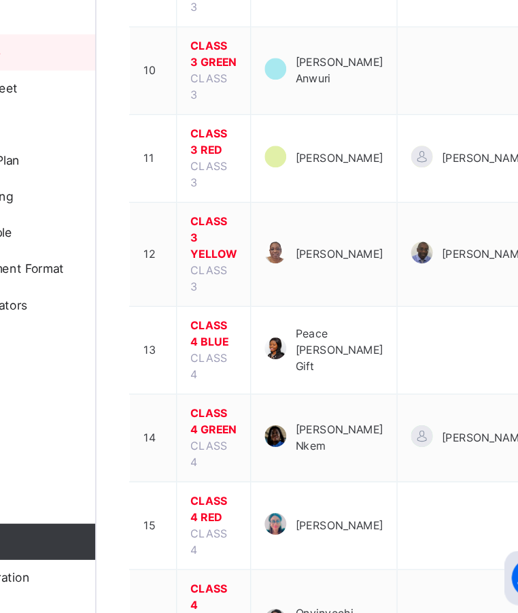
scroll to position [565, 0]
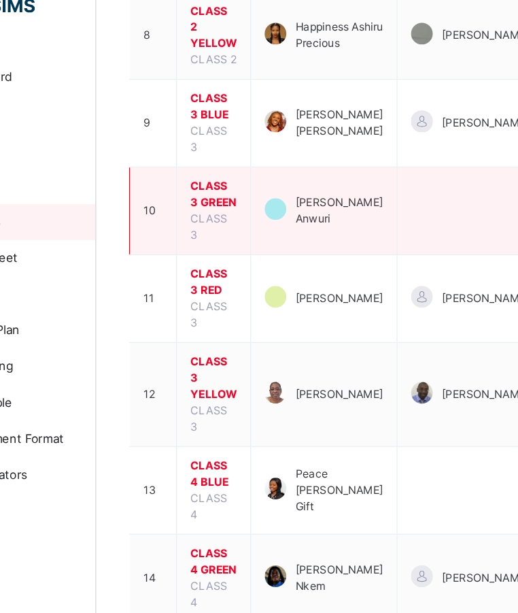
click at [248, 173] on span "CLASS 3 GREEN" at bounding box center [251, 170] width 35 height 24
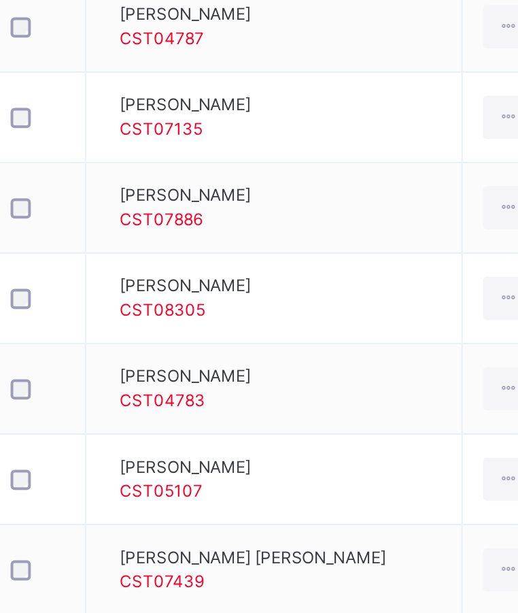
scroll to position [628, 0]
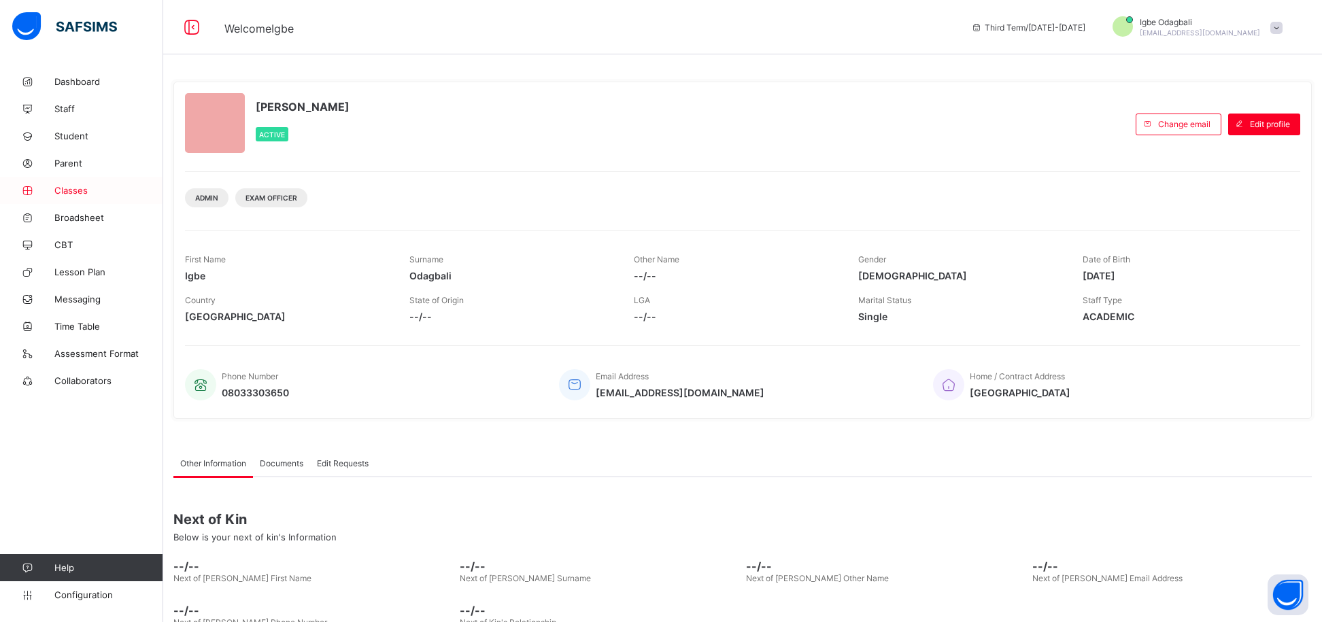
click at [65, 196] on span "Classes" at bounding box center [108, 190] width 109 height 11
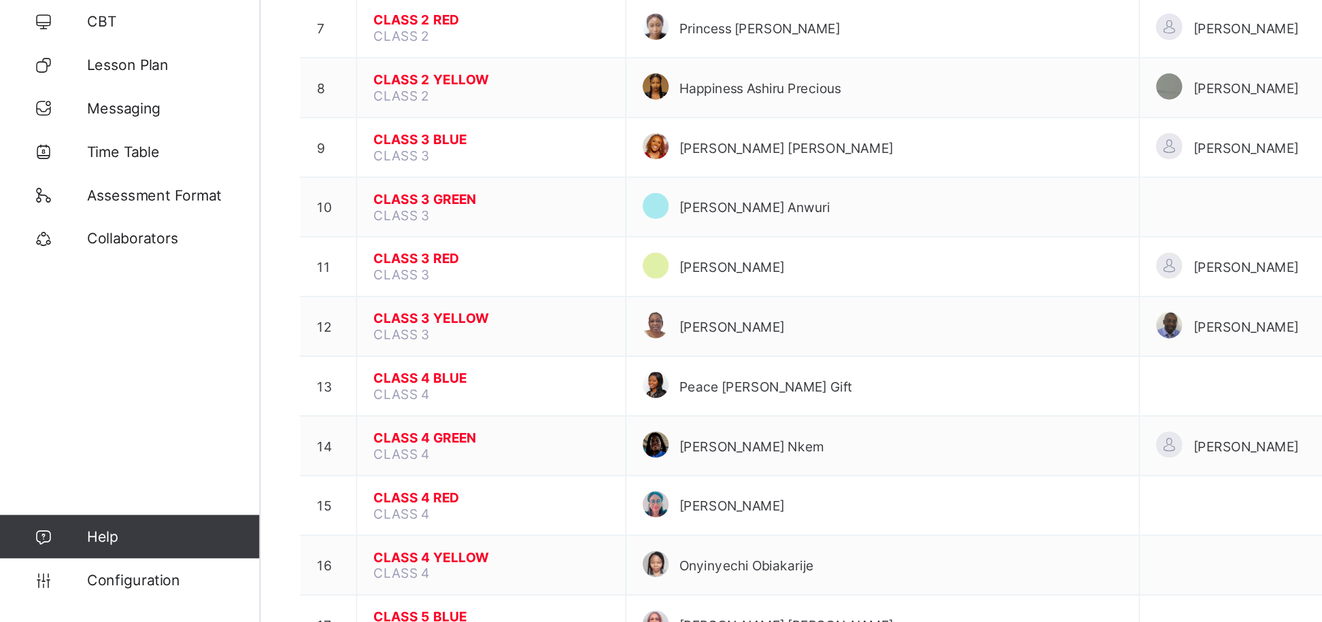
scroll to position [188, 0]
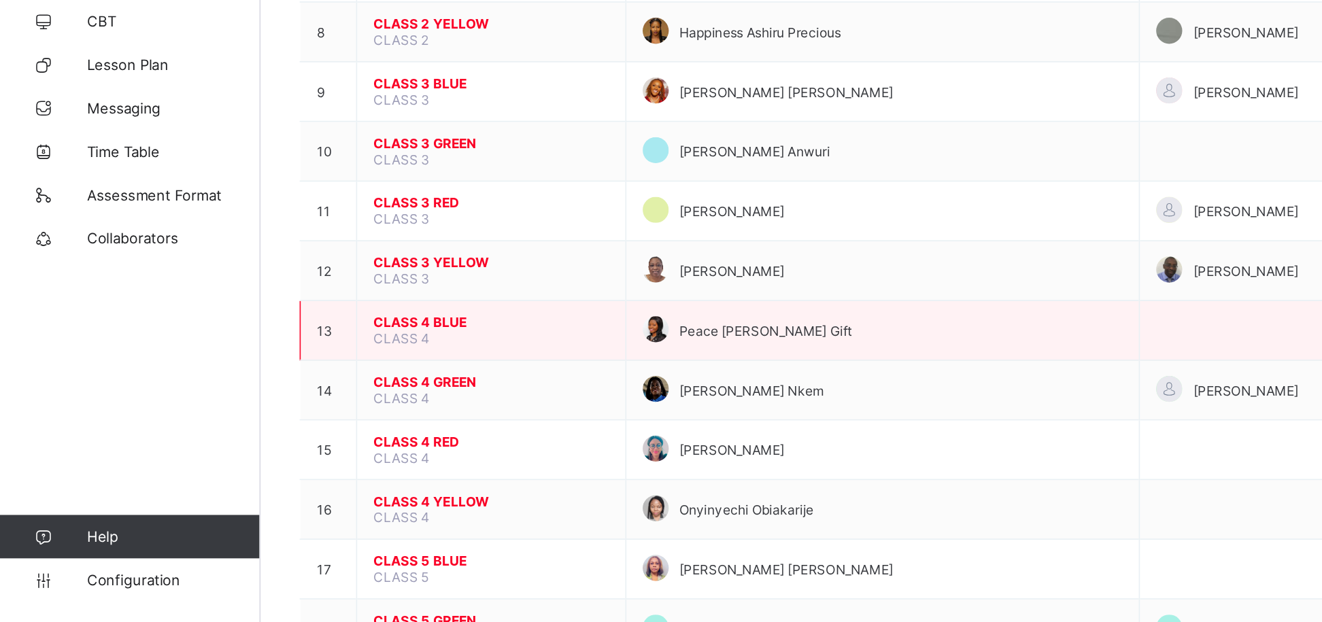
click at [281, 439] on span "CLASS 4 BLUE" at bounding box center [308, 433] width 148 height 10
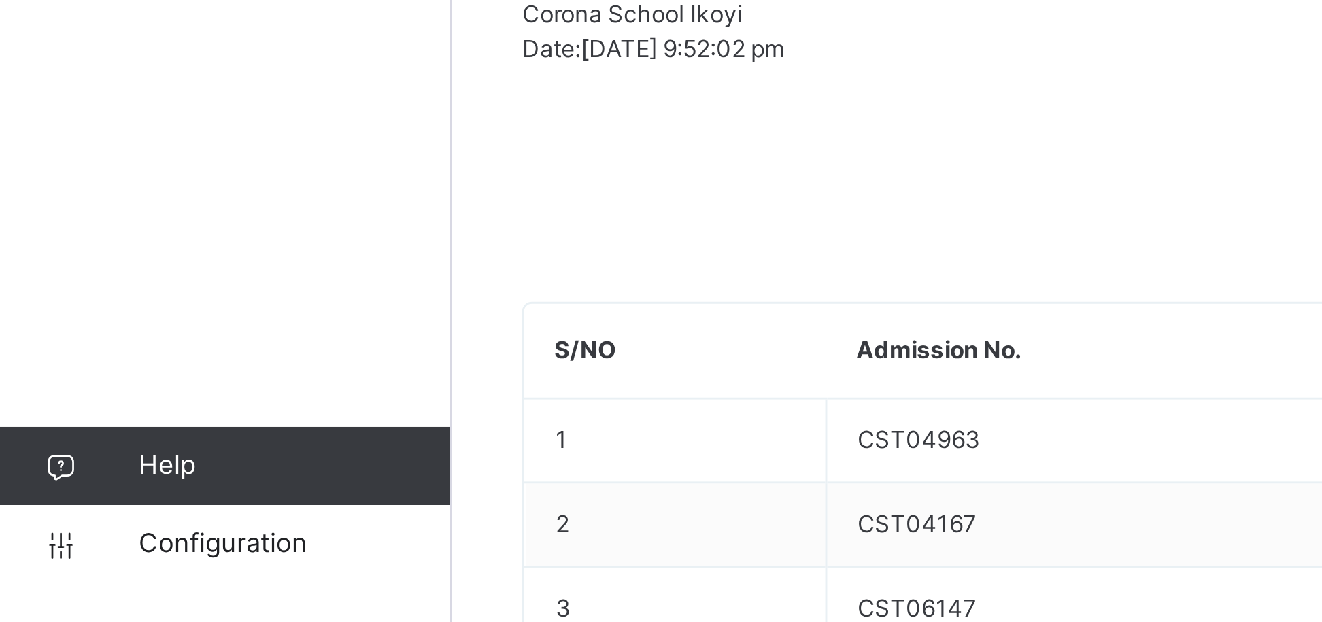
scroll to position [528, 0]
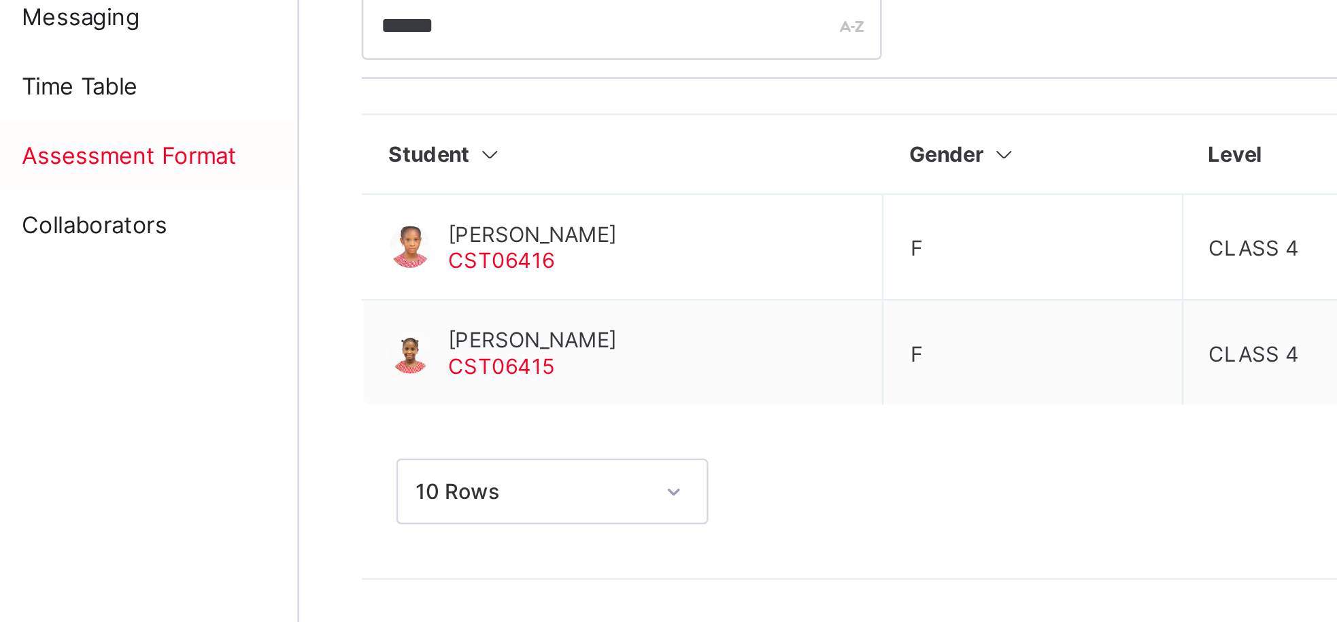
type input "******"
